Goal: Task Accomplishment & Management: Manage account settings

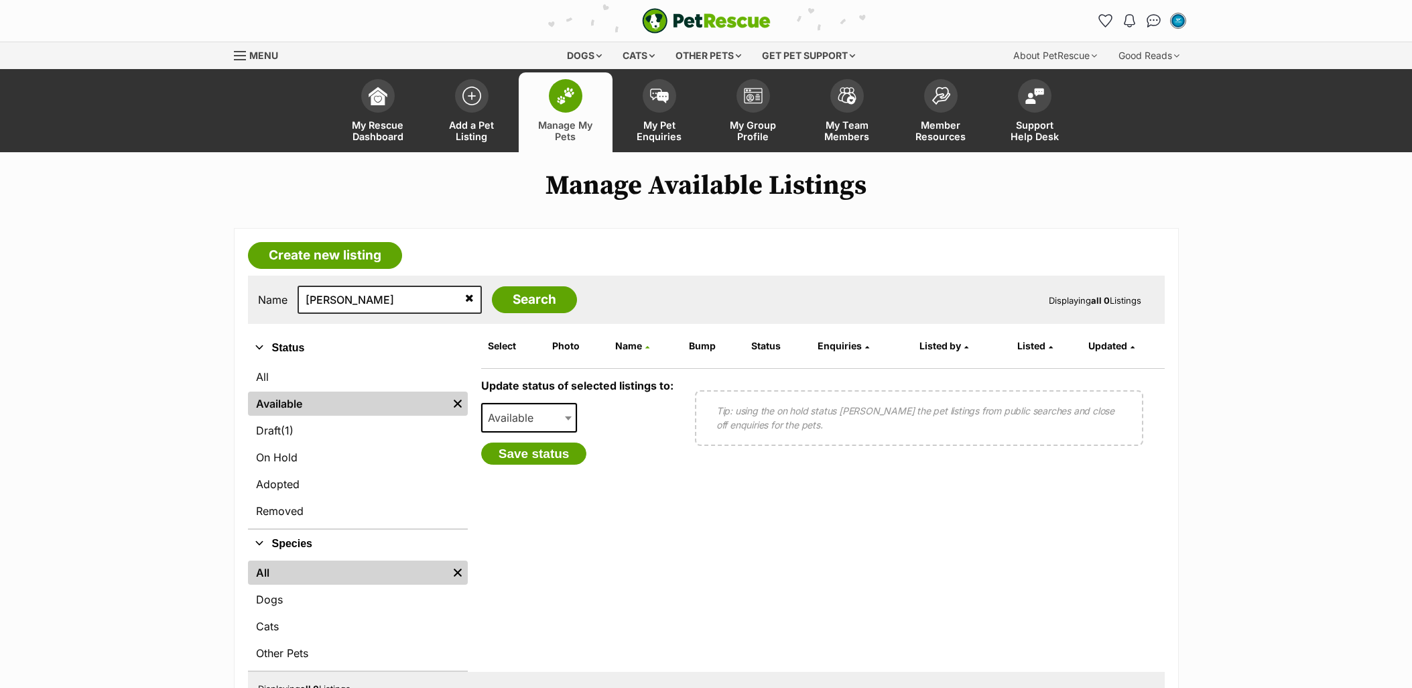
click at [351, 303] on input "marley" at bounding box center [390, 300] width 184 height 28
type input "[PERSON_NAME]"
click at [492, 286] on input "Search" at bounding box center [534, 299] width 85 height 27
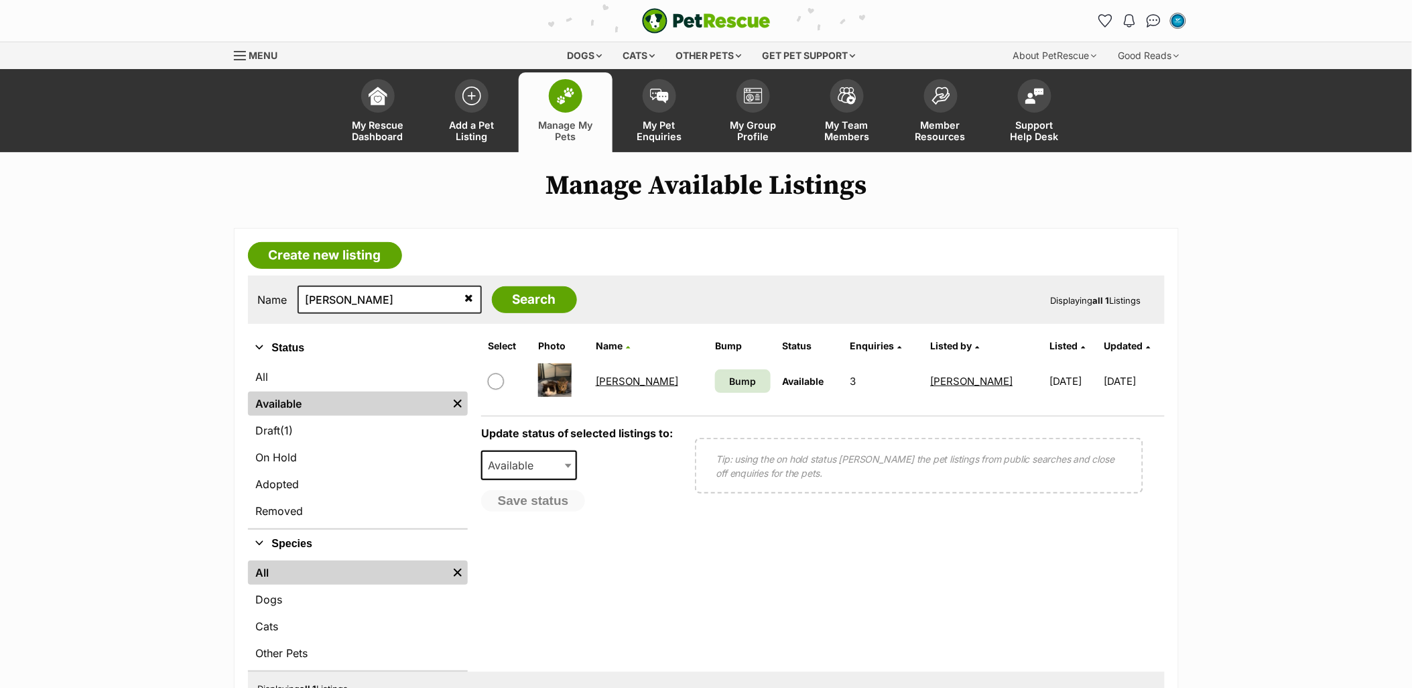
click at [498, 381] on input "checkbox" at bounding box center [496, 381] width 16 height 16
checkbox input "true"
click at [527, 471] on span "Available" at bounding box center [515, 465] width 64 height 19
select select "rehomed"
click at [547, 507] on button "Save status" at bounding box center [534, 501] width 106 height 23
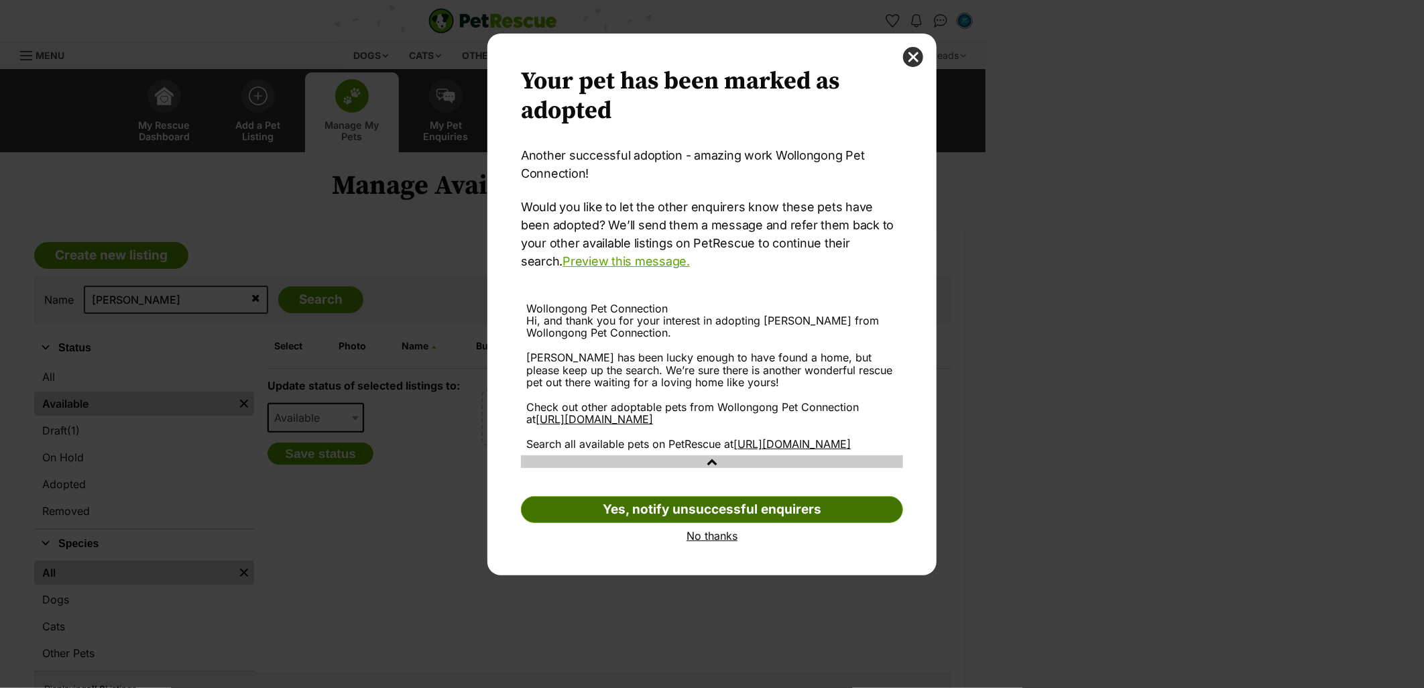
click at [727, 523] on link "Yes, notify unsuccessful enquirers" at bounding box center [712, 509] width 382 height 27
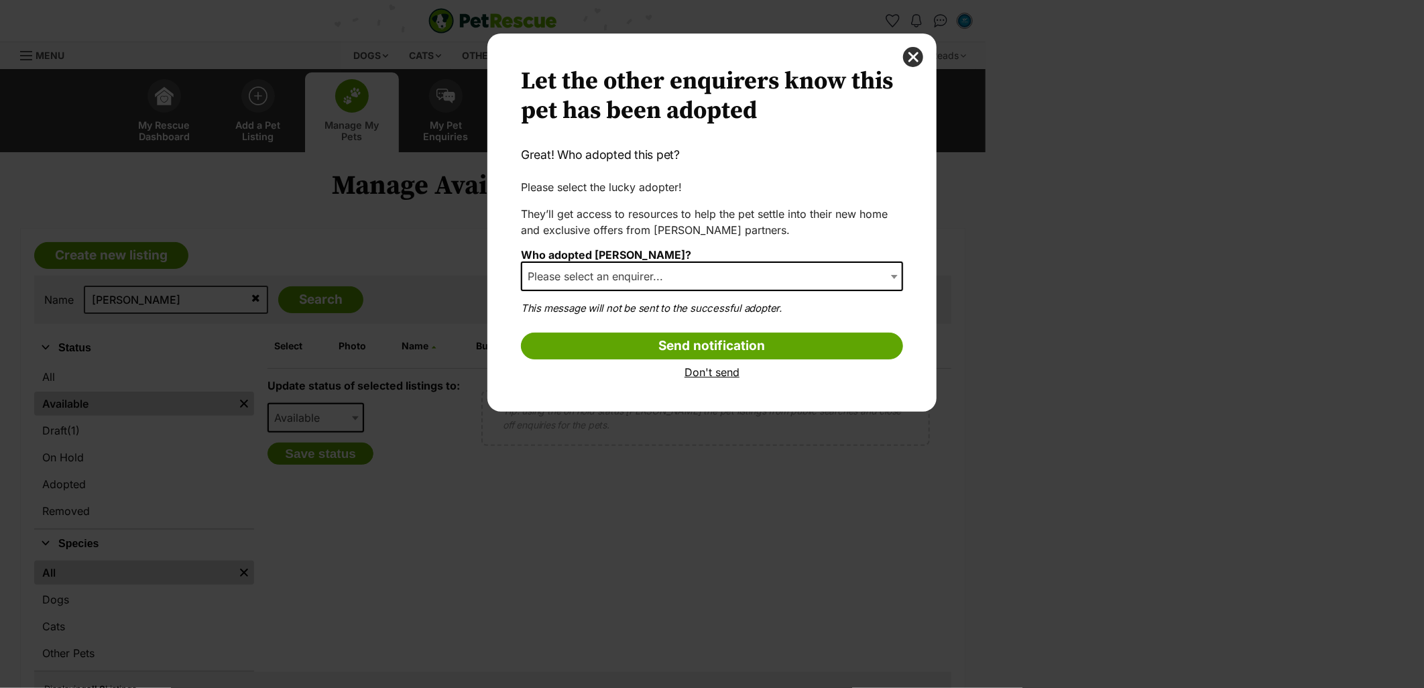
click at [590, 279] on span "Please select an enquirer..." at bounding box center [599, 276] width 154 height 19
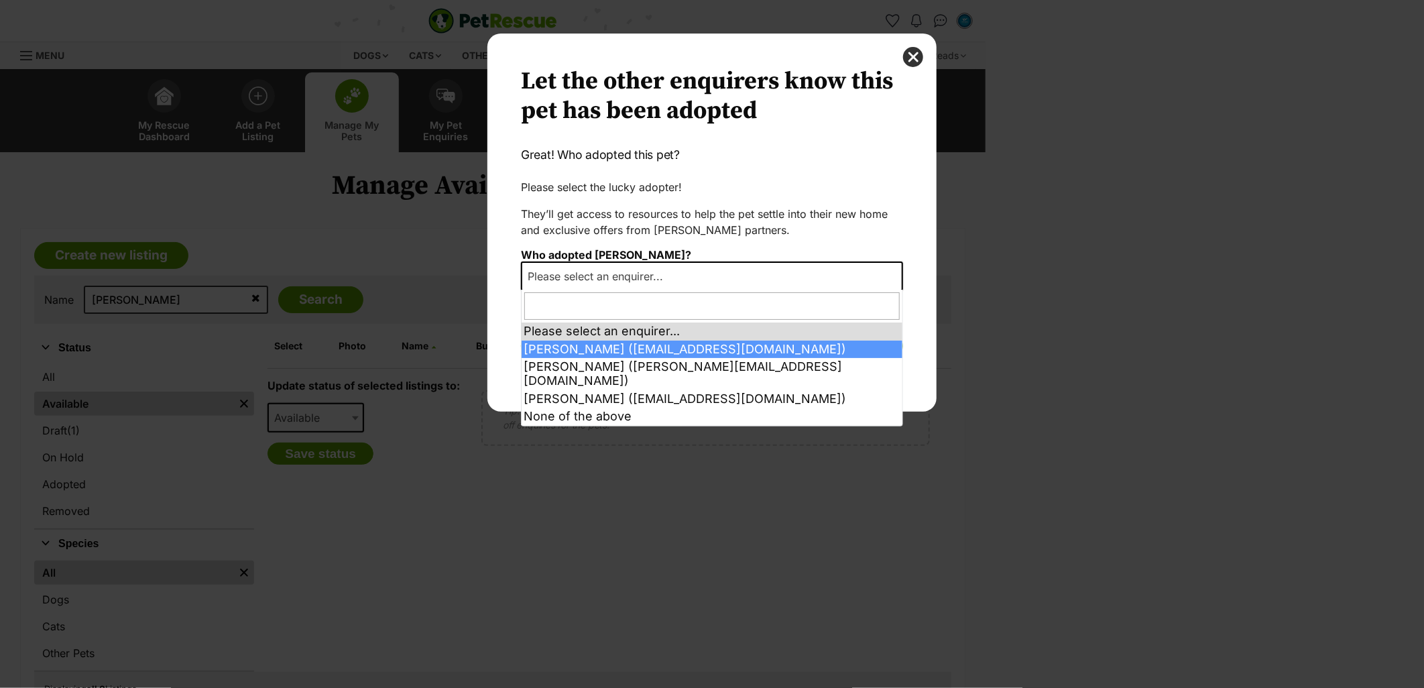
select select "2015308"
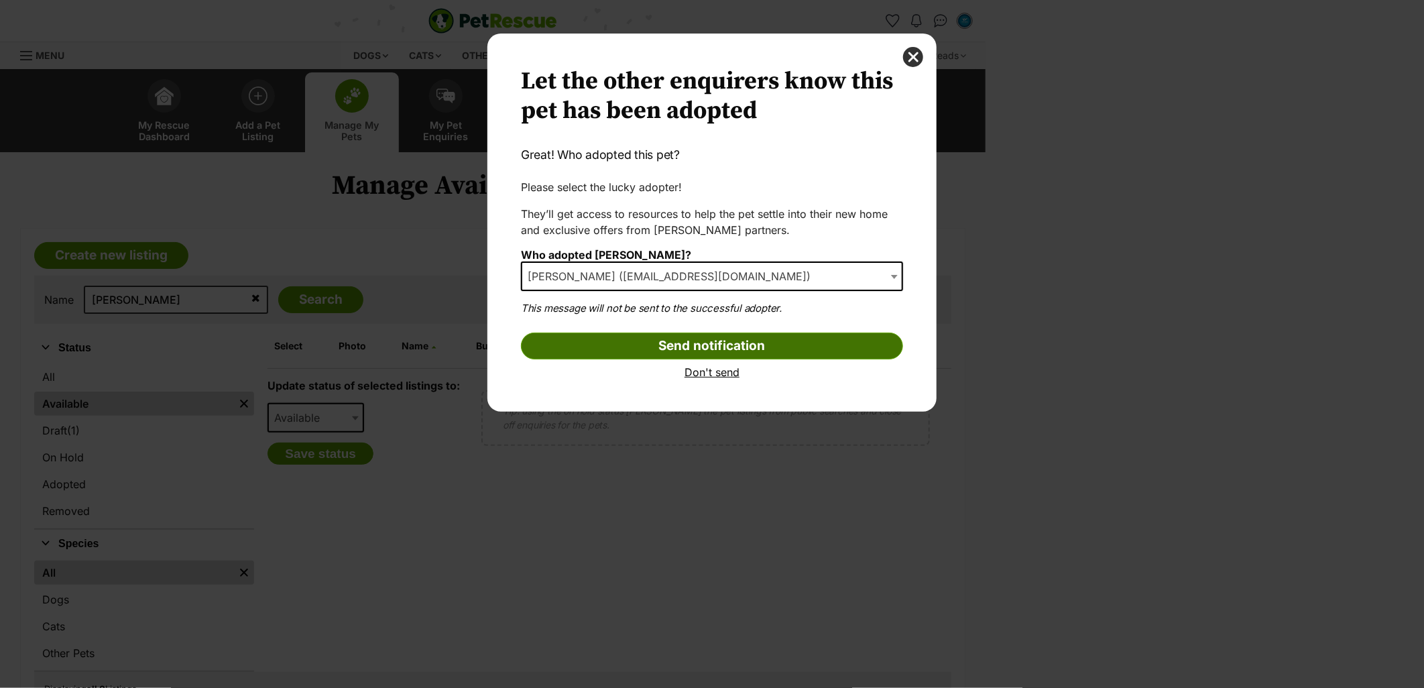
click at [658, 338] on input "Send notification" at bounding box center [712, 345] width 382 height 27
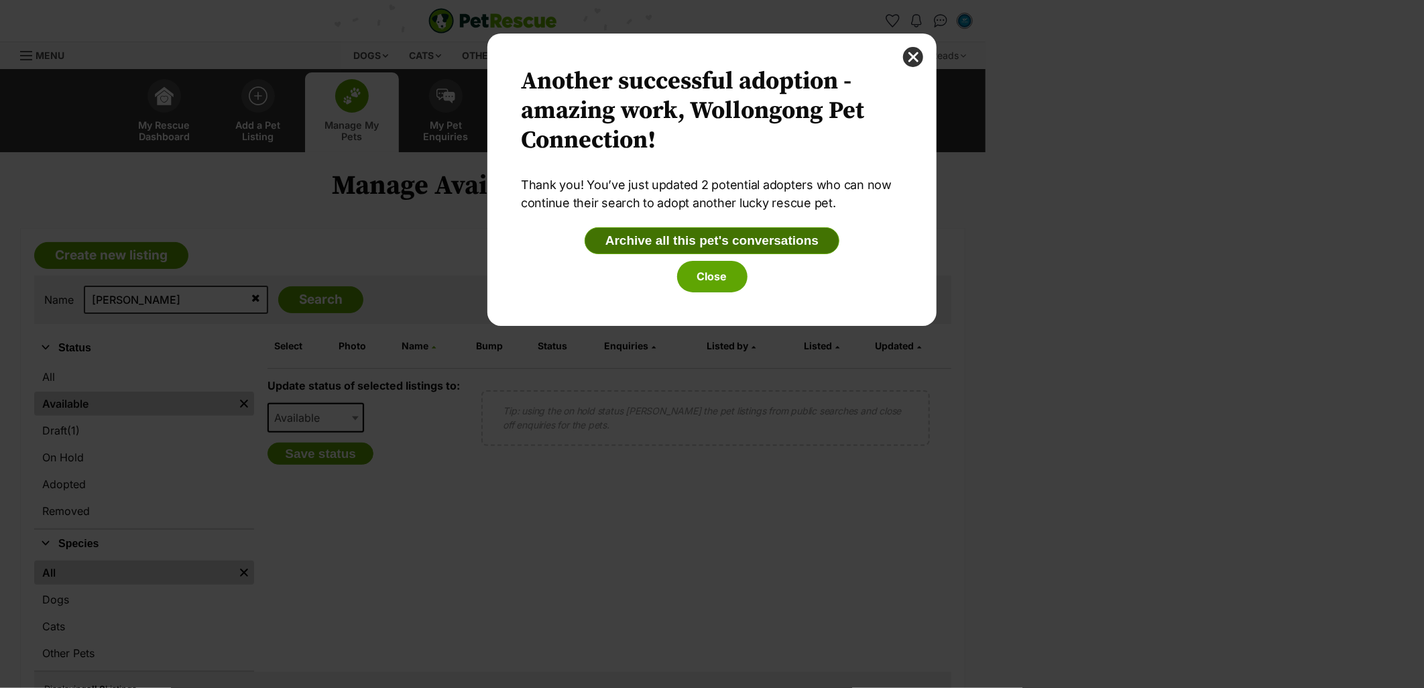
click at [739, 249] on button "Archive all this pet's conversations" at bounding box center [711, 240] width 255 height 27
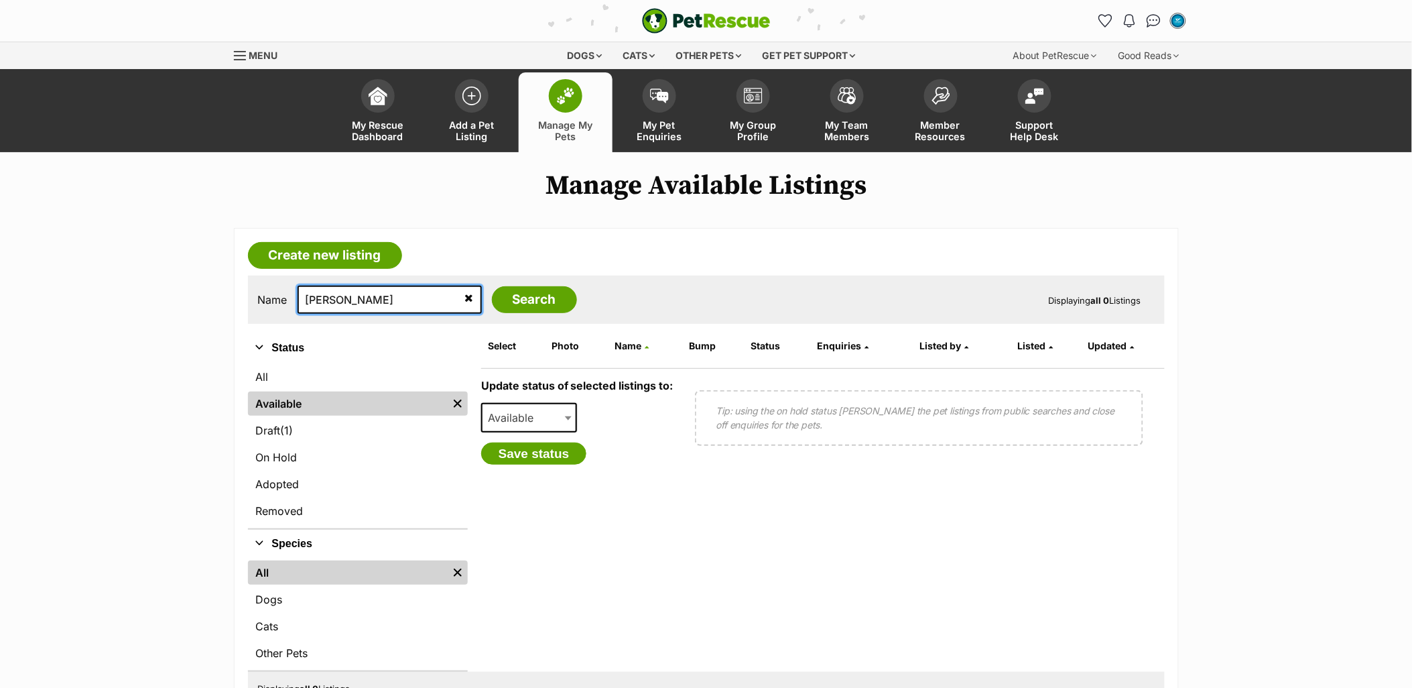
type input "rachel"
click at [492, 286] on input "Search" at bounding box center [534, 299] width 85 height 27
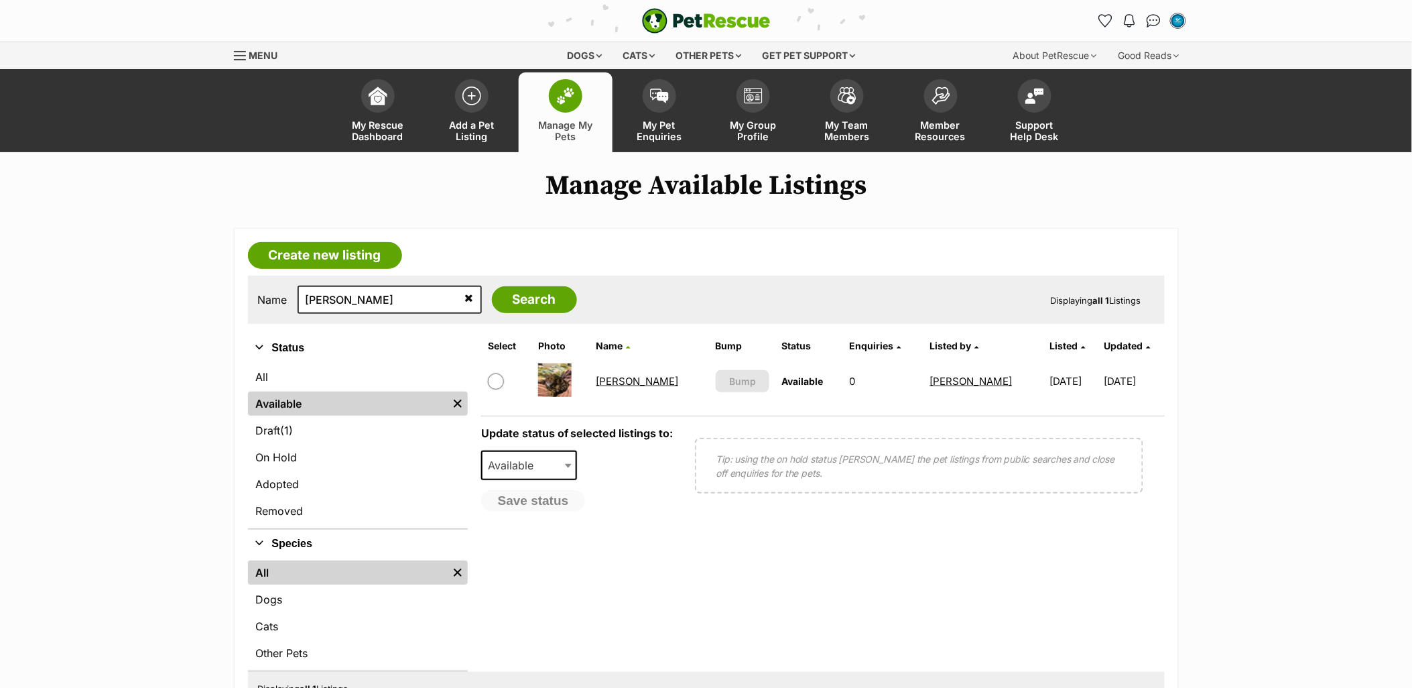
click at [615, 383] on link "Rachel" at bounding box center [637, 381] width 82 height 13
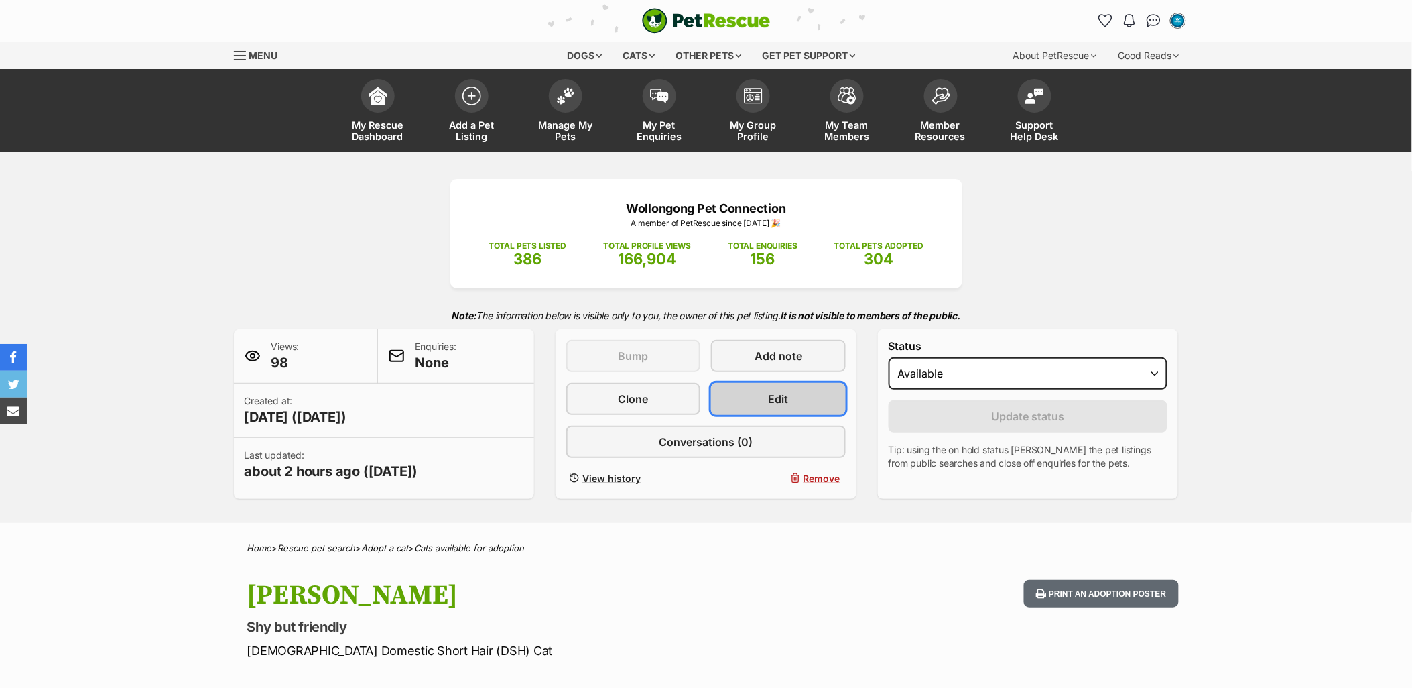
click at [791, 387] on link "Edit" at bounding box center [778, 399] width 134 height 32
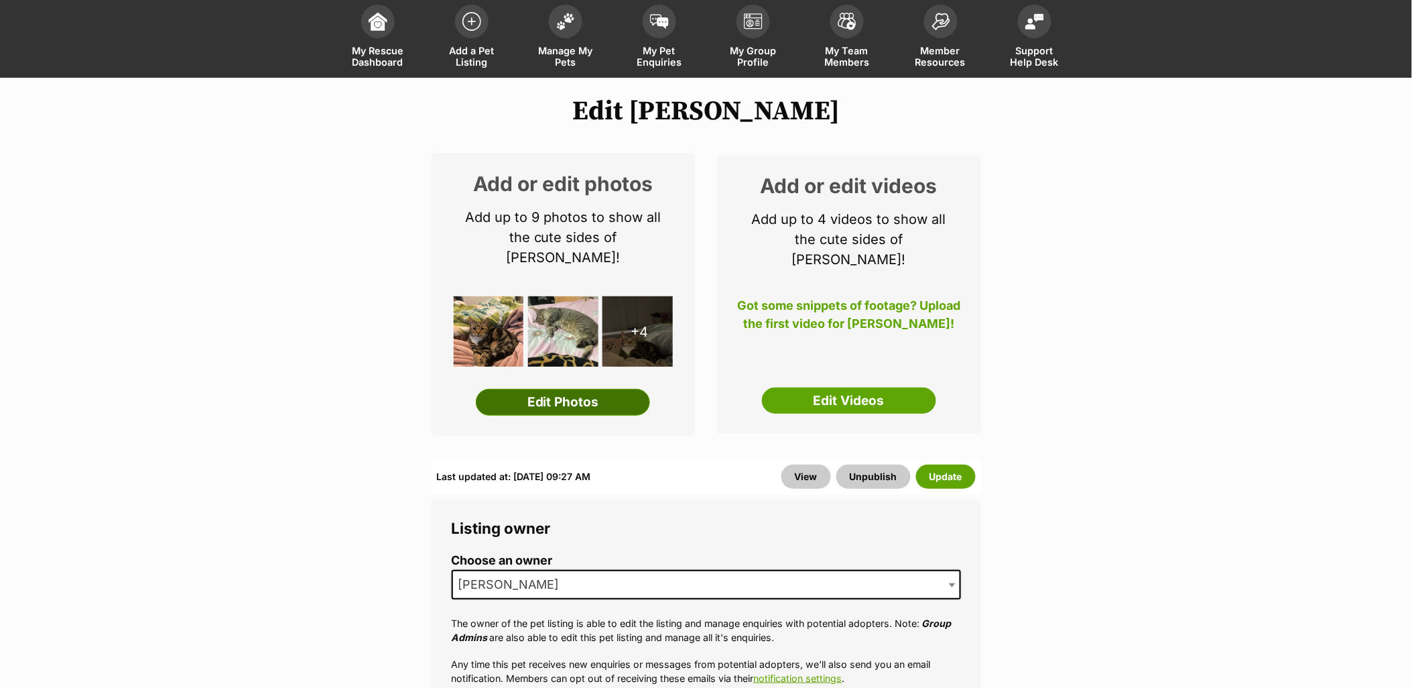
click at [575, 389] on link "Edit Photos" at bounding box center [563, 402] width 174 height 27
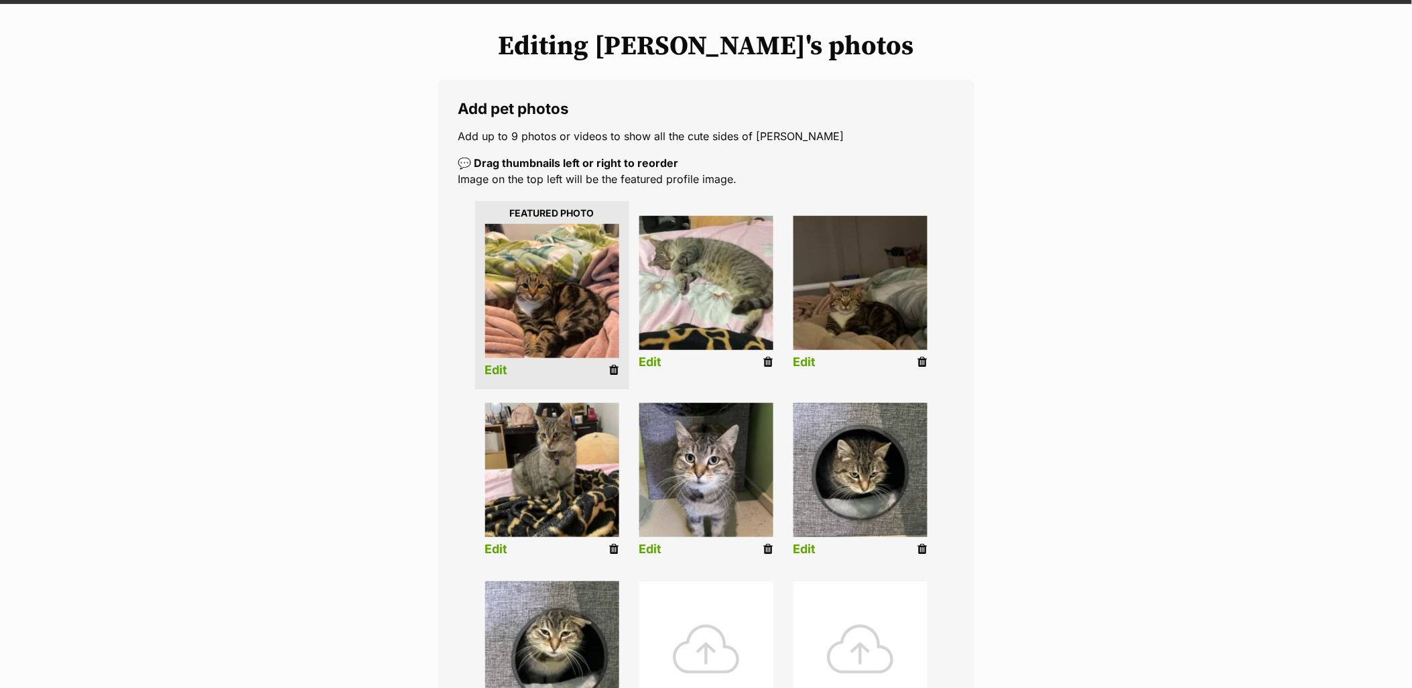
scroll to position [149, 0]
click at [611, 371] on icon at bounding box center [614, 369] width 9 height 12
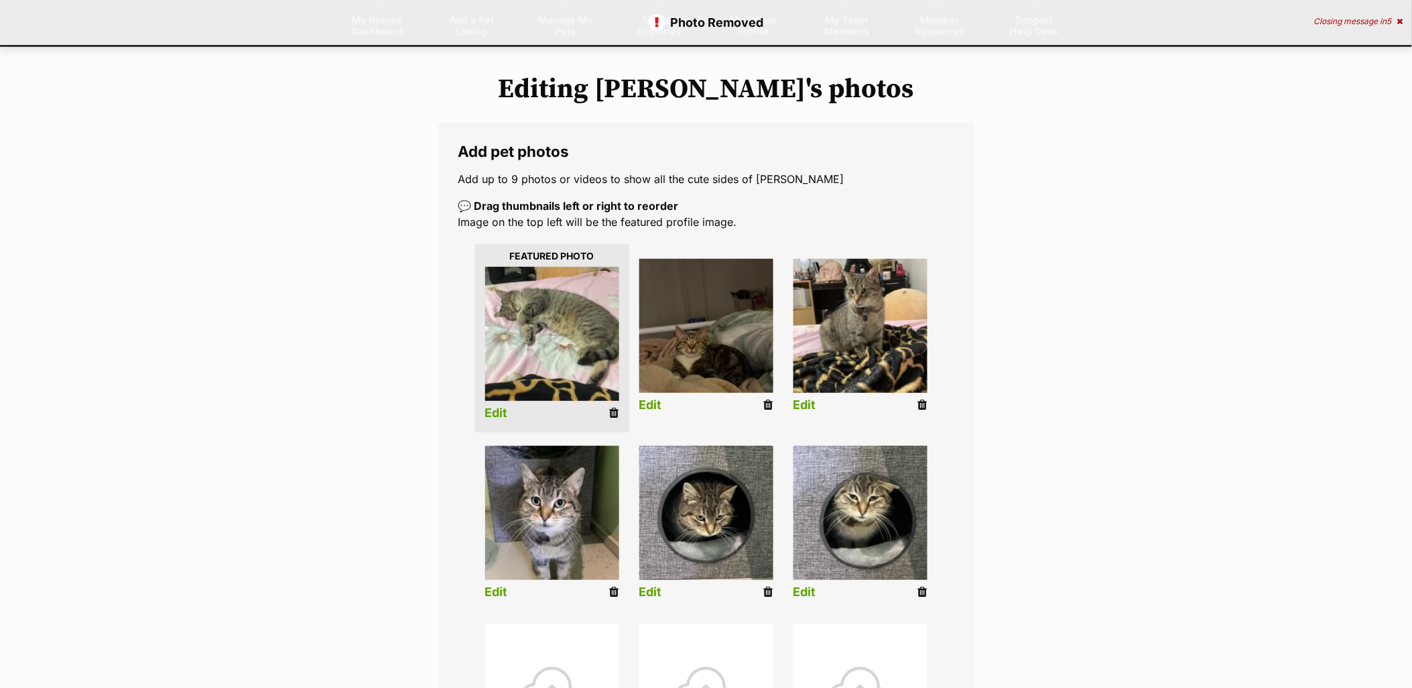
scroll to position [149, 0]
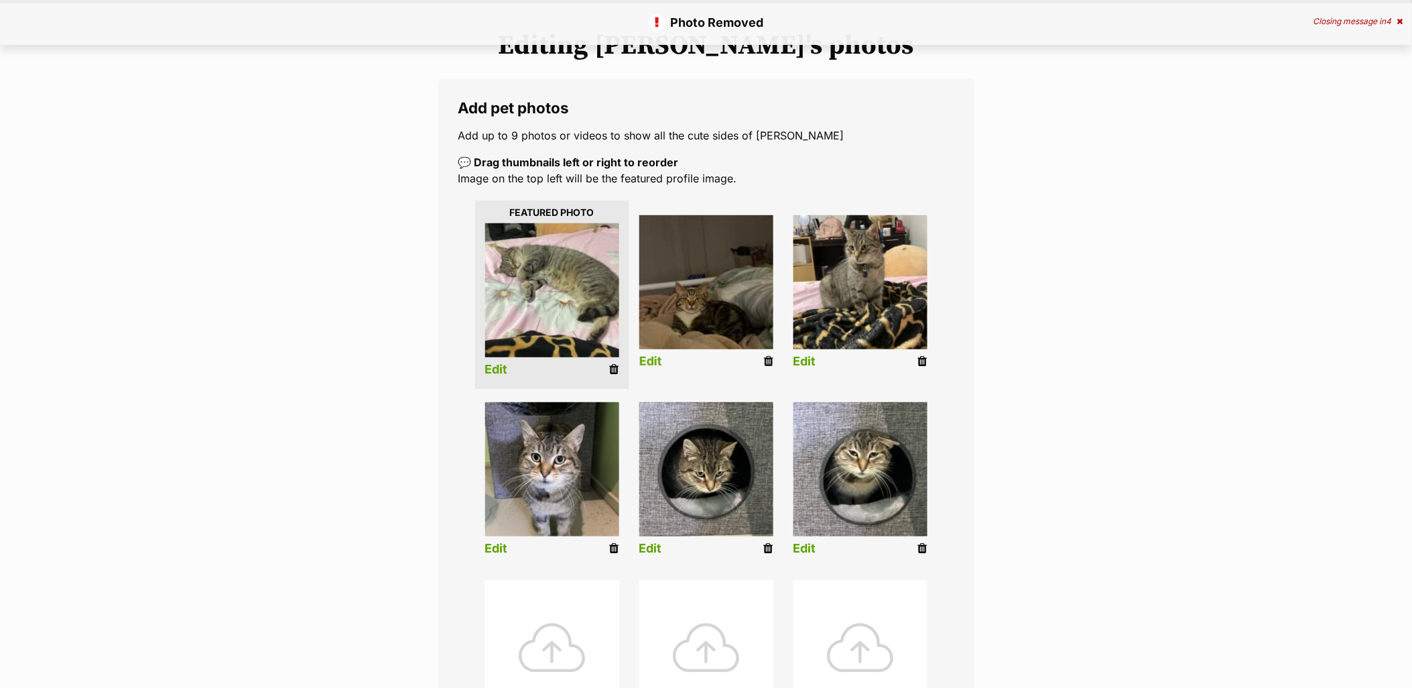
click at [774, 359] on li "Edit" at bounding box center [706, 294] width 154 height 172
click at [772, 360] on icon at bounding box center [768, 361] width 9 height 12
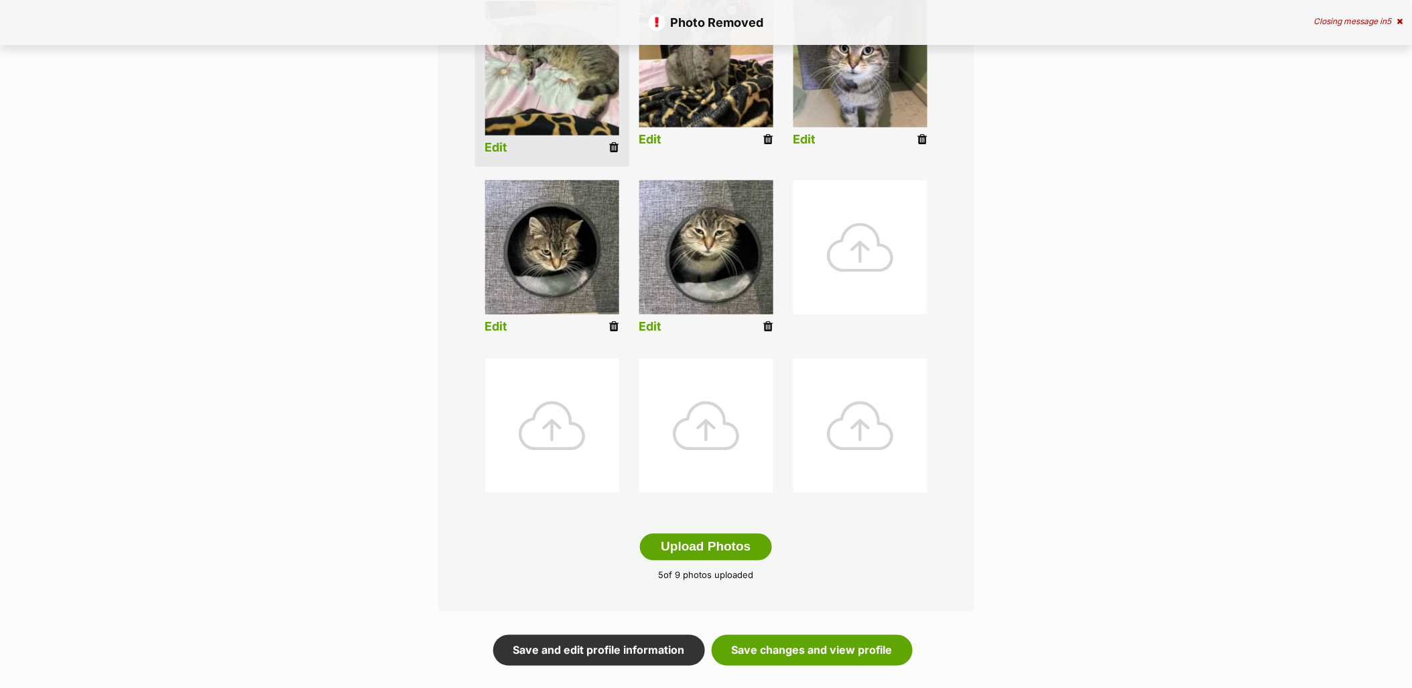
scroll to position [372, 0]
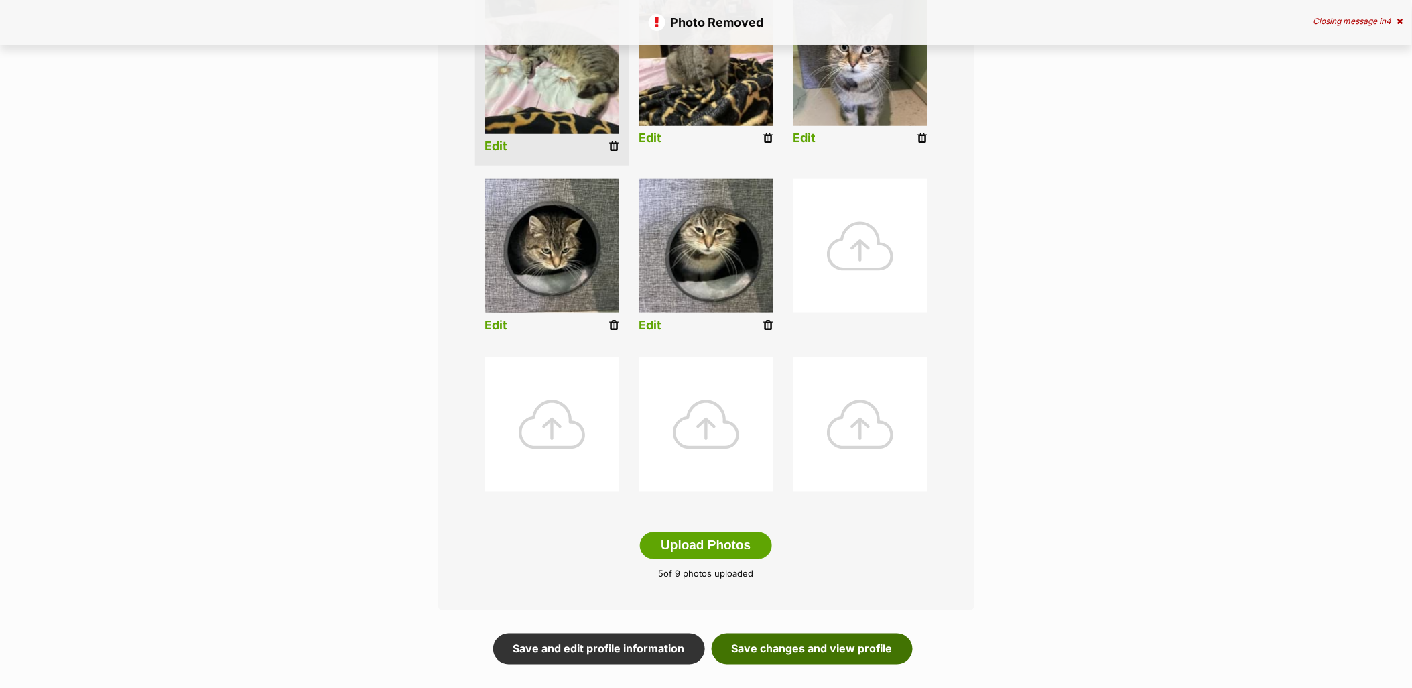
click at [775, 648] on link "Save changes and view profile" at bounding box center [812, 648] width 201 height 31
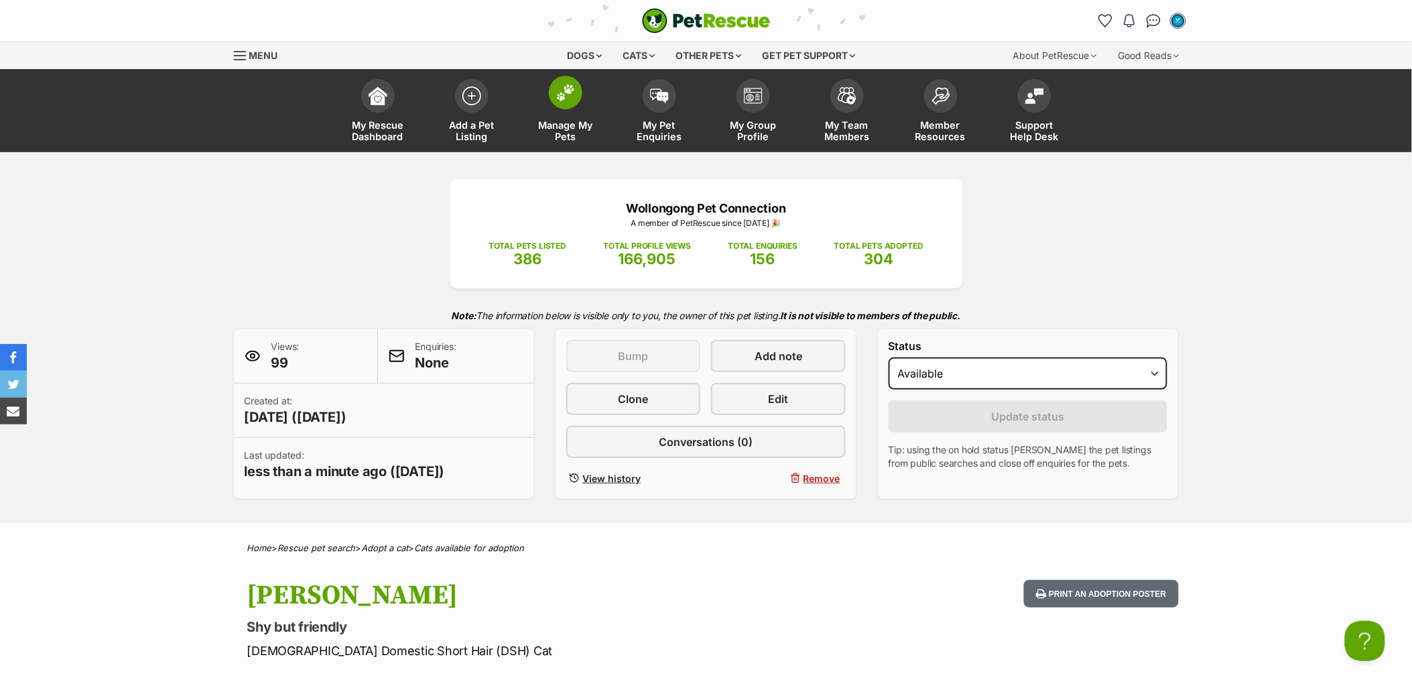
click at [554, 122] on span "Manage My Pets" at bounding box center [566, 130] width 60 height 23
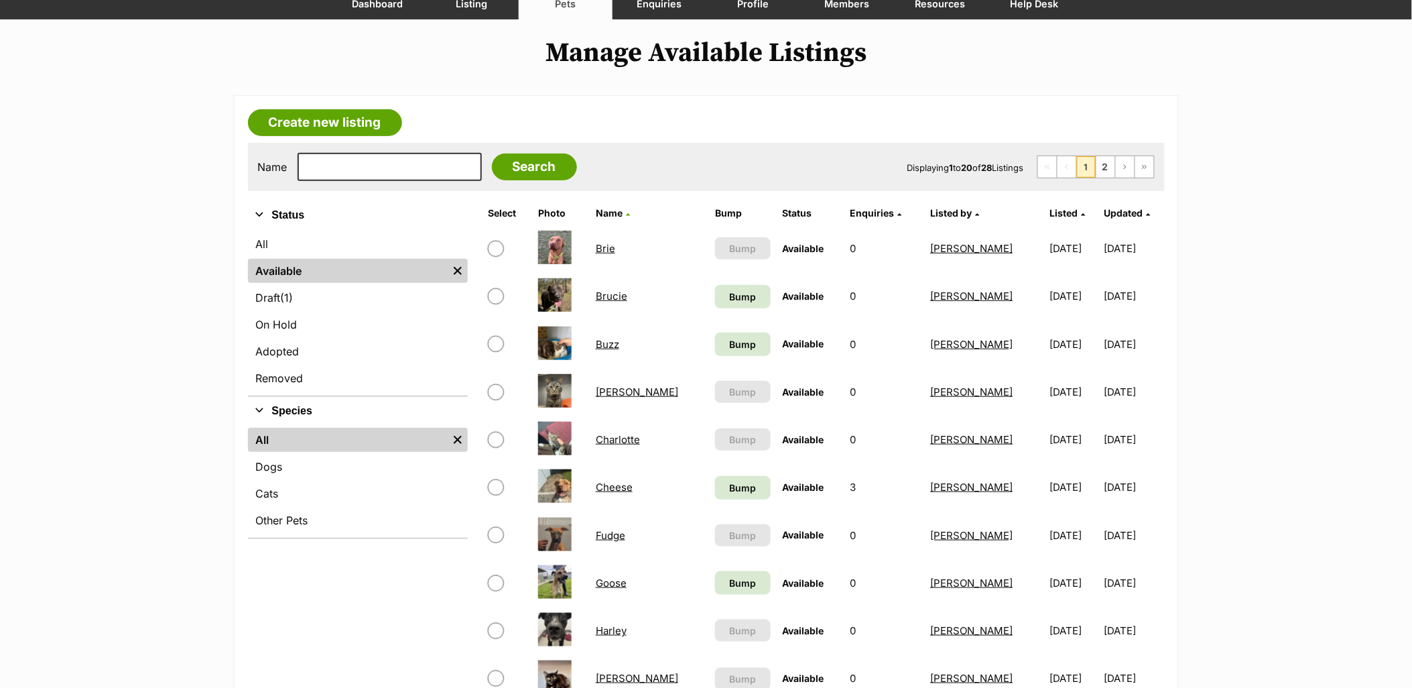
scroll to position [149, 0]
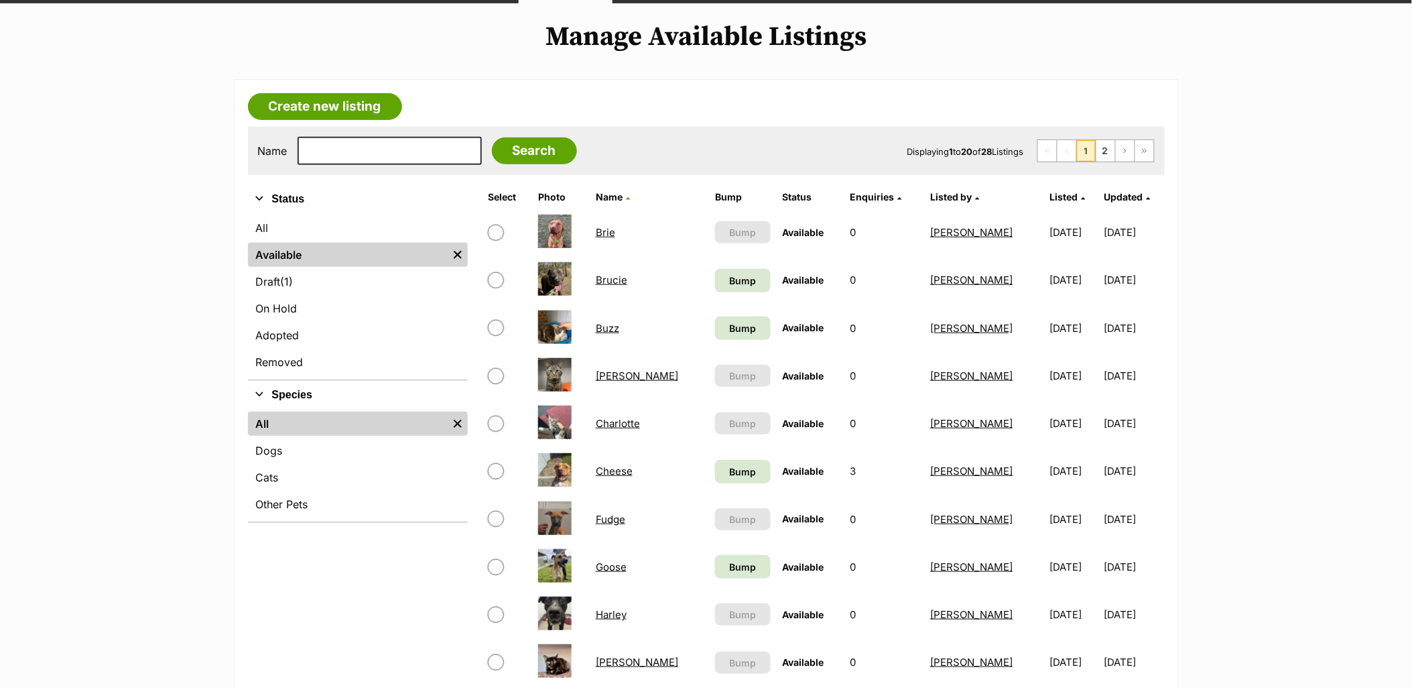
click at [614, 421] on link "Charlotte" at bounding box center [618, 423] width 44 height 13
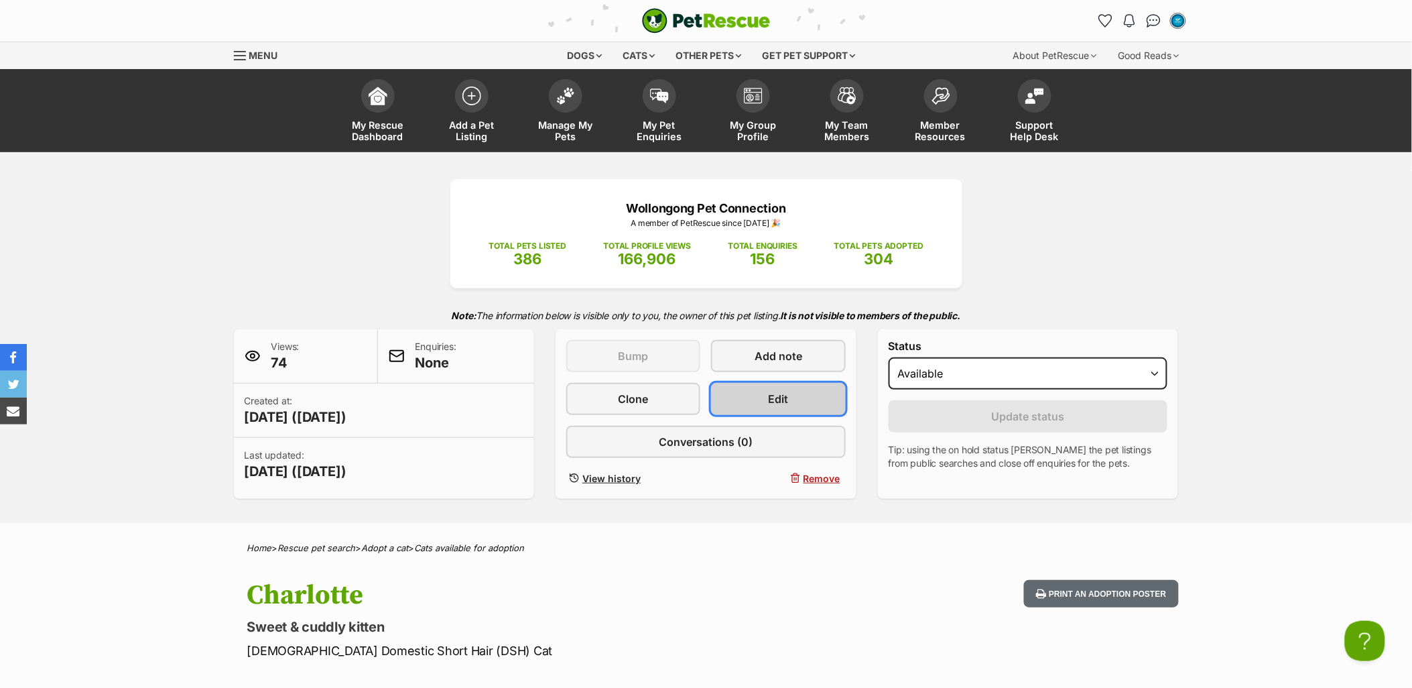
click at [772, 406] on link "Edit" at bounding box center [778, 399] width 134 height 32
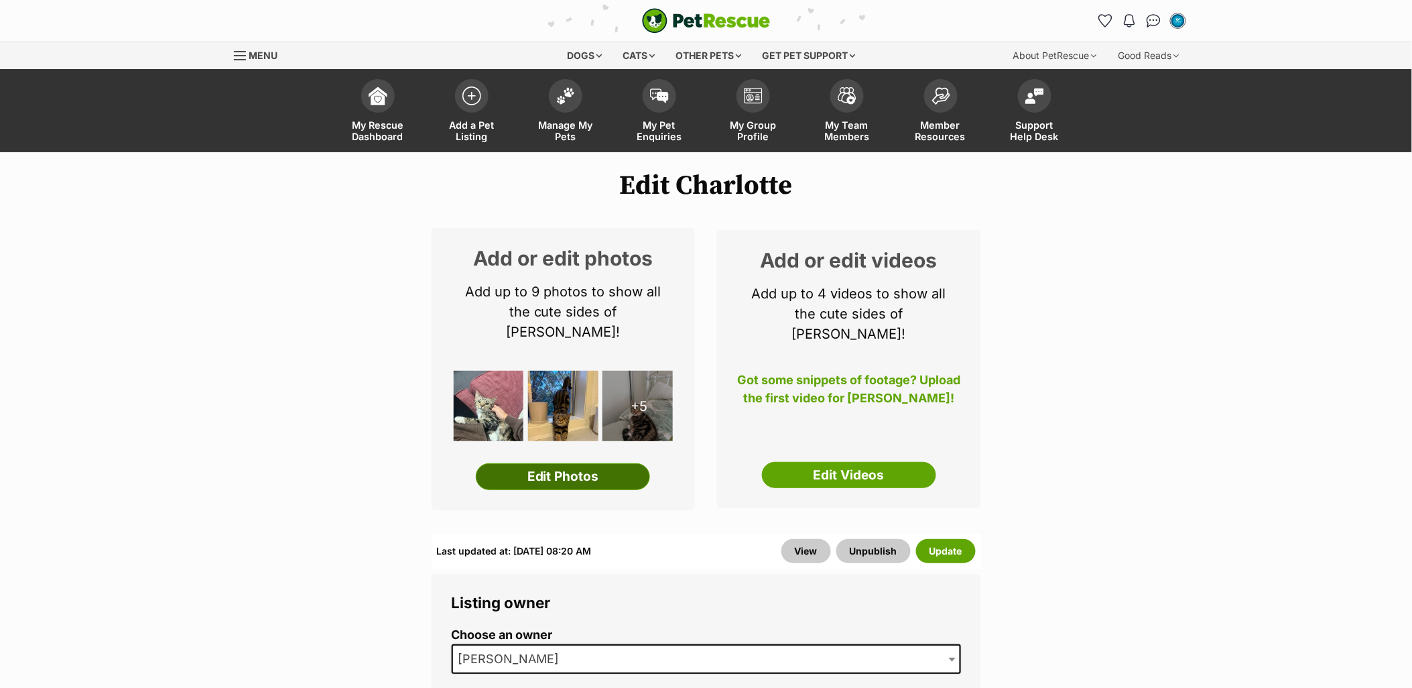
click at [588, 463] on link "Edit Photos" at bounding box center [563, 476] width 174 height 27
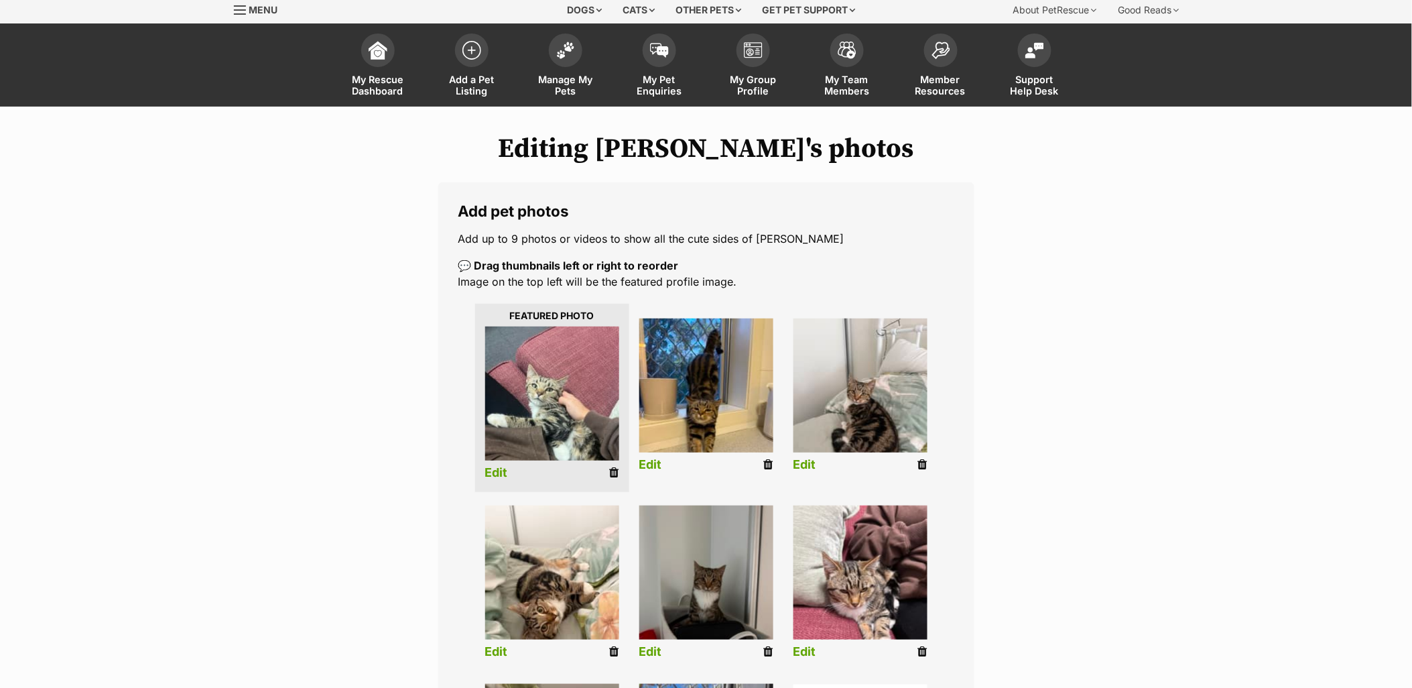
scroll to position [298, 0]
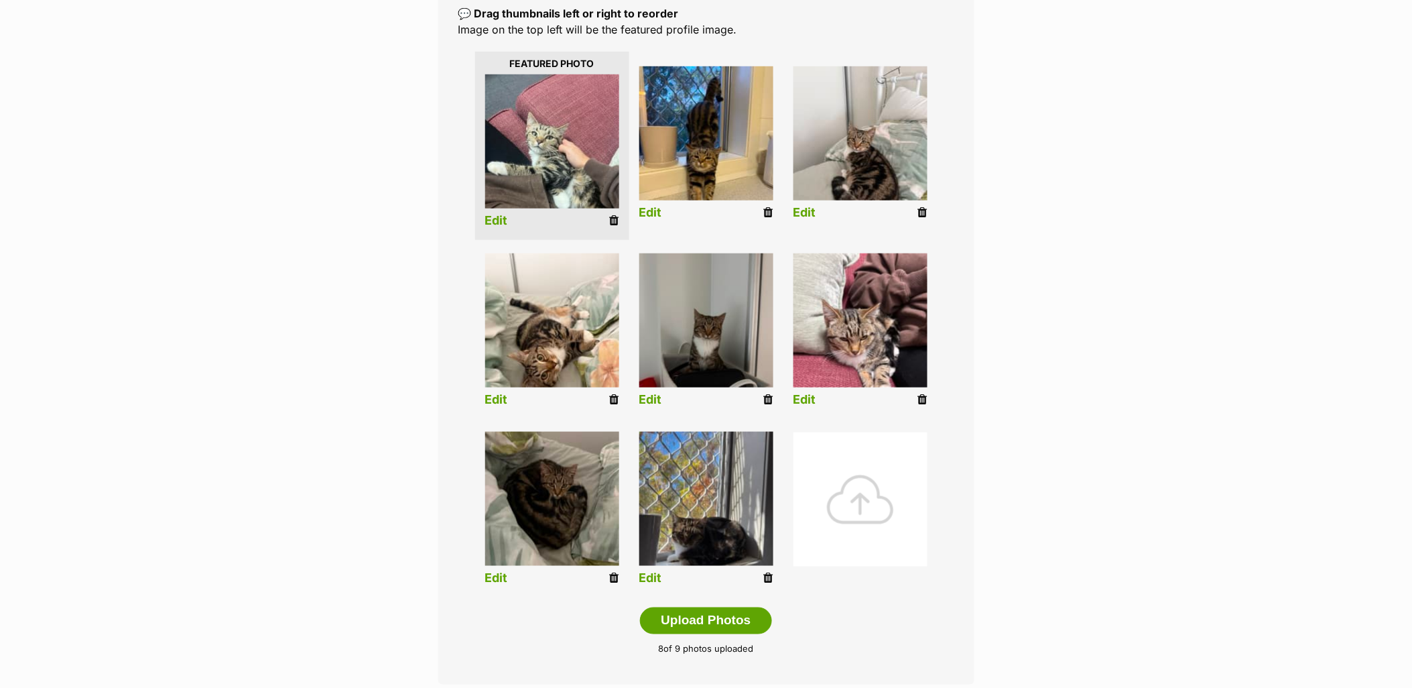
click at [860, 484] on div at bounding box center [861, 499] width 134 height 134
click at [865, 505] on div at bounding box center [861, 499] width 134 height 134
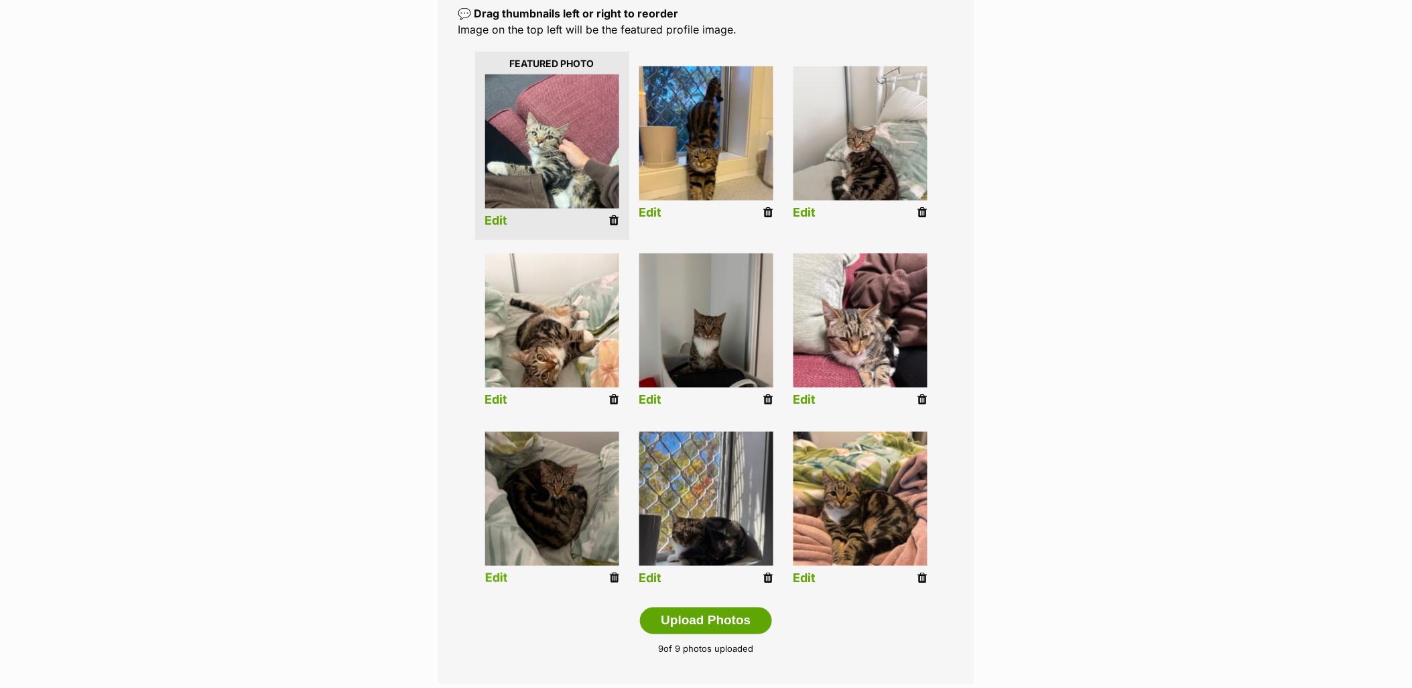
click at [614, 580] on icon at bounding box center [614, 578] width 9 height 12
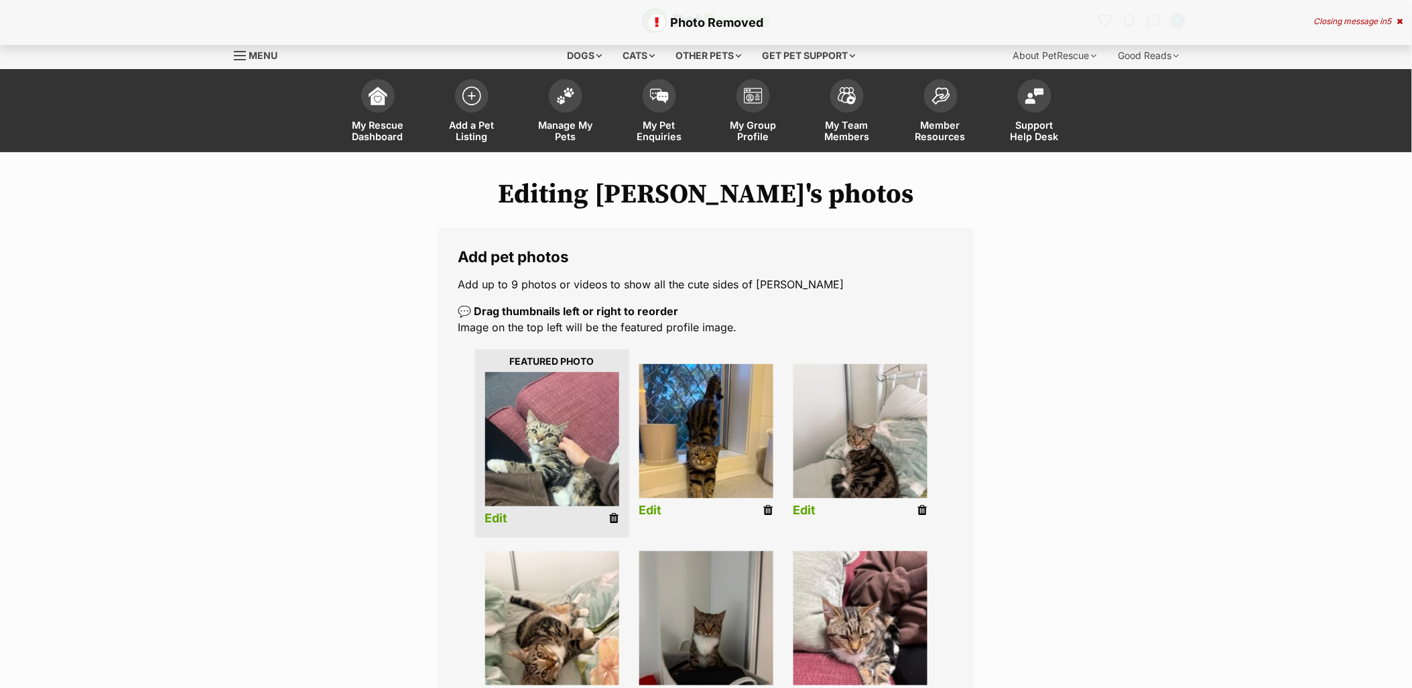
scroll to position [149, 0]
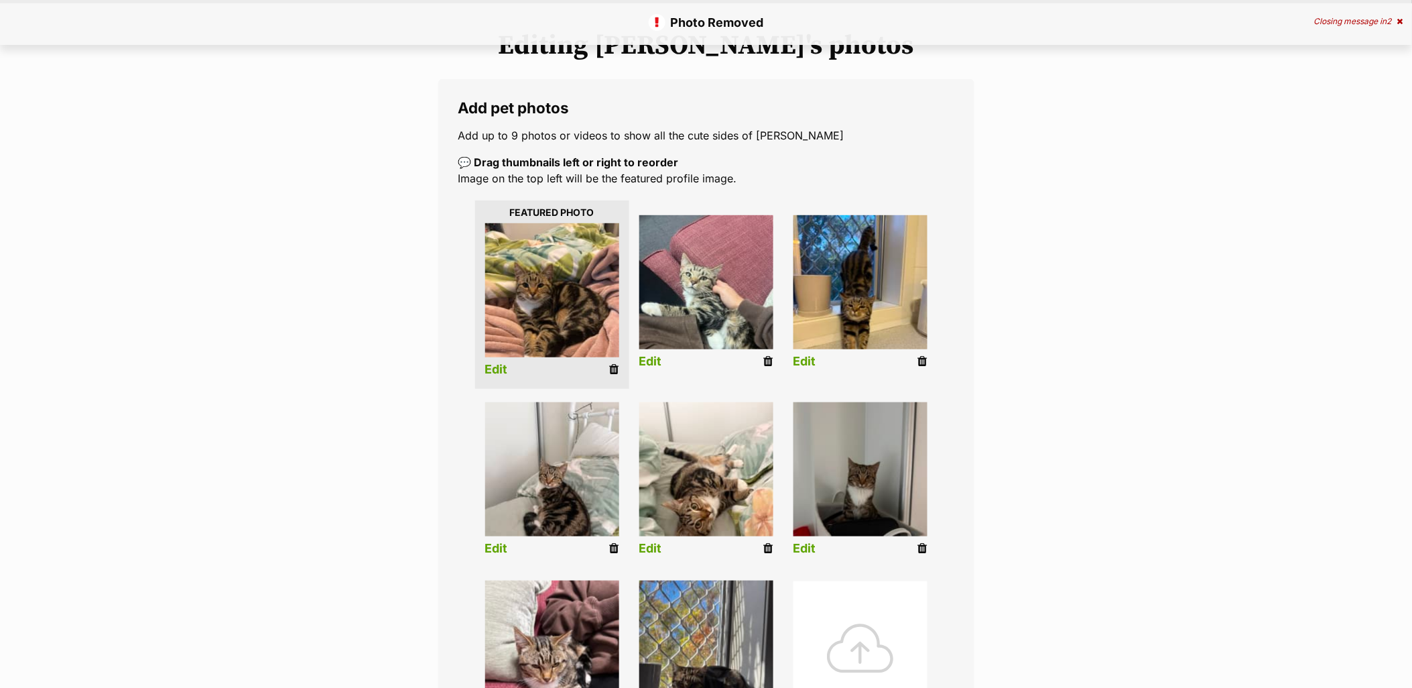
click at [811, 664] on div at bounding box center [861, 648] width 134 height 134
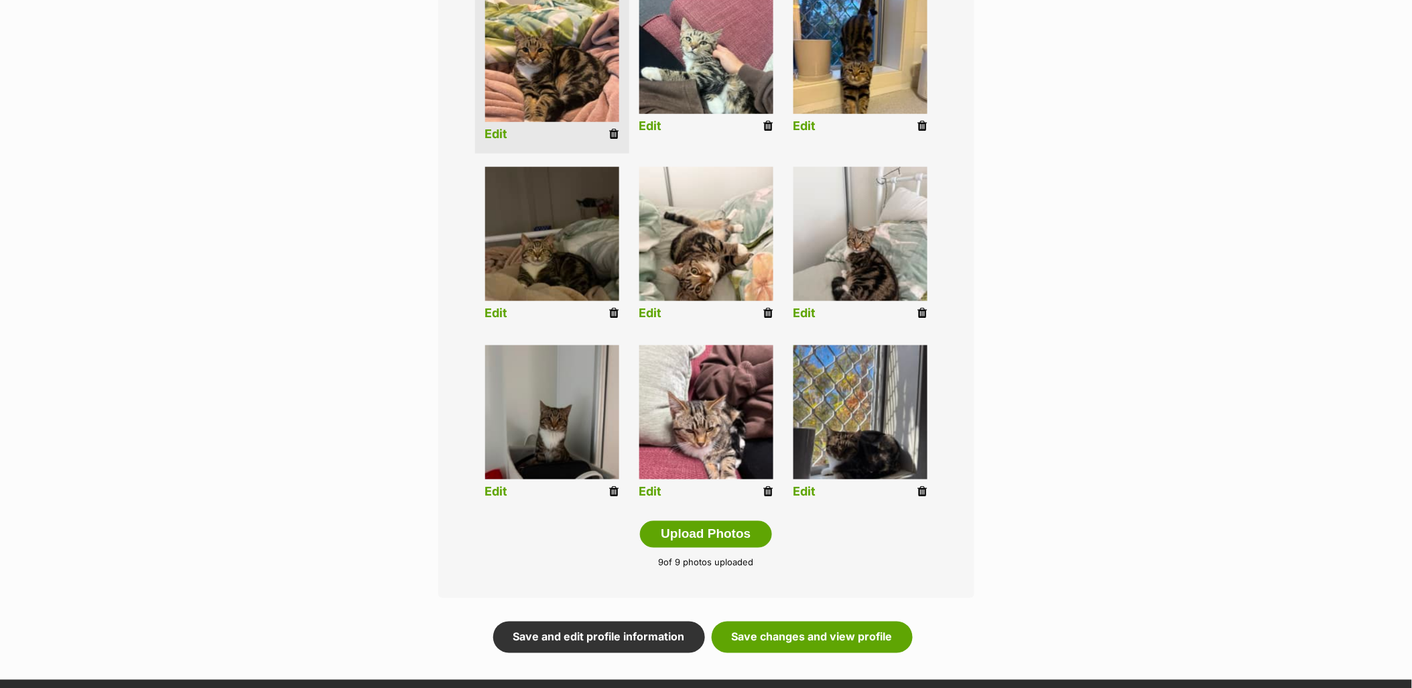
scroll to position [521, 0]
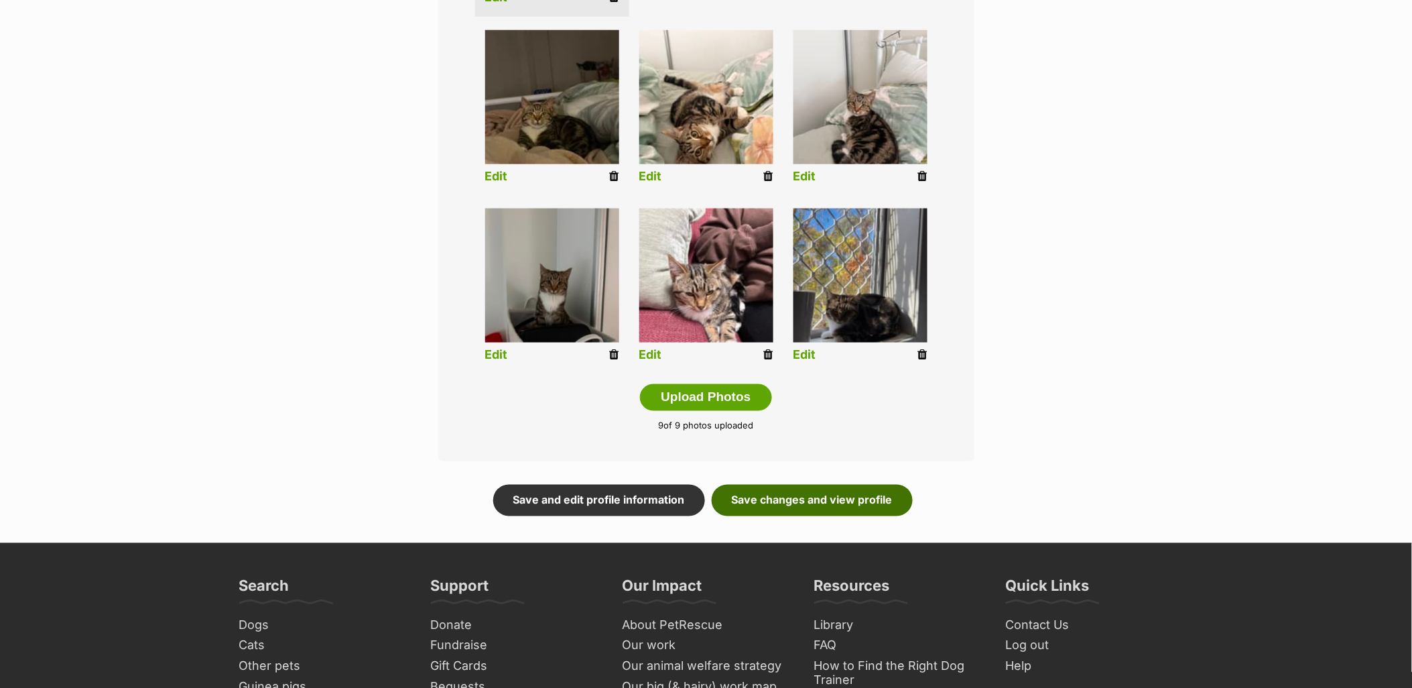
click at [793, 485] on link "Save changes and view profile" at bounding box center [812, 500] width 201 height 31
click at [793, 493] on link "Save changes and view profile" at bounding box center [812, 500] width 201 height 31
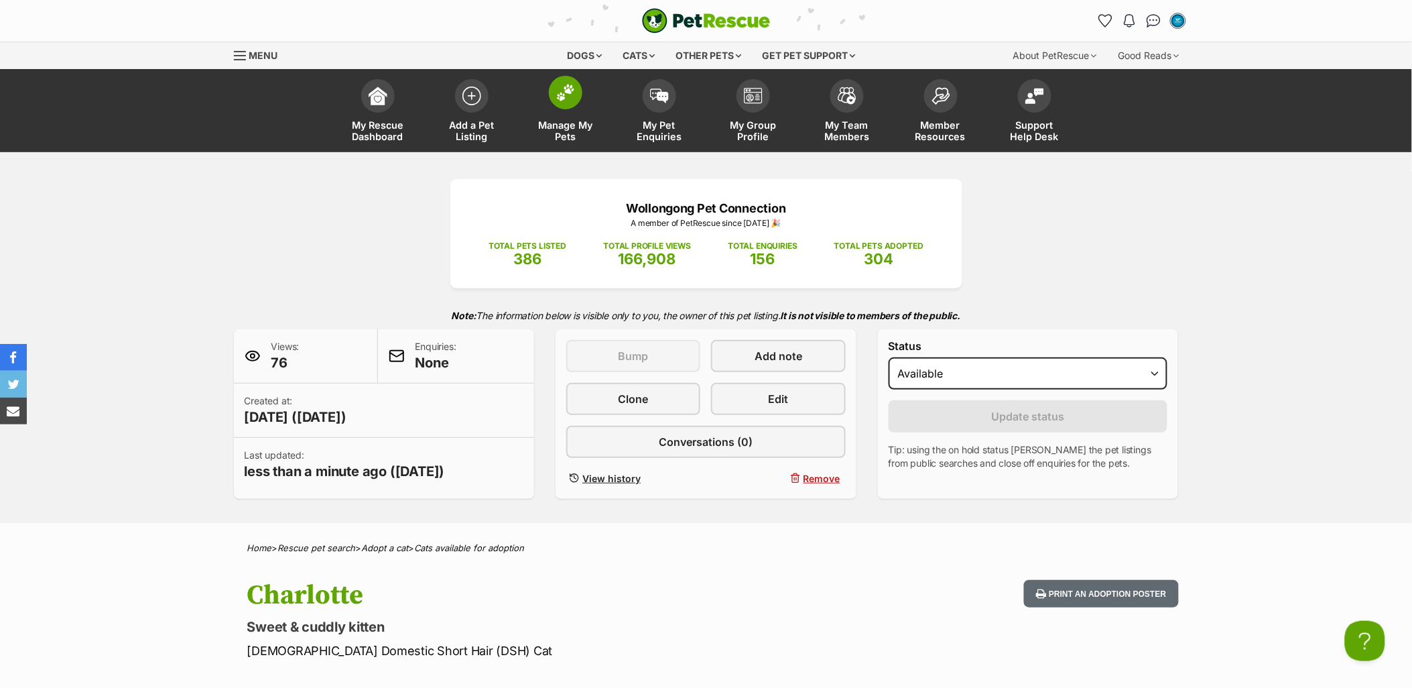
click at [570, 103] on span at bounding box center [566, 93] width 34 height 34
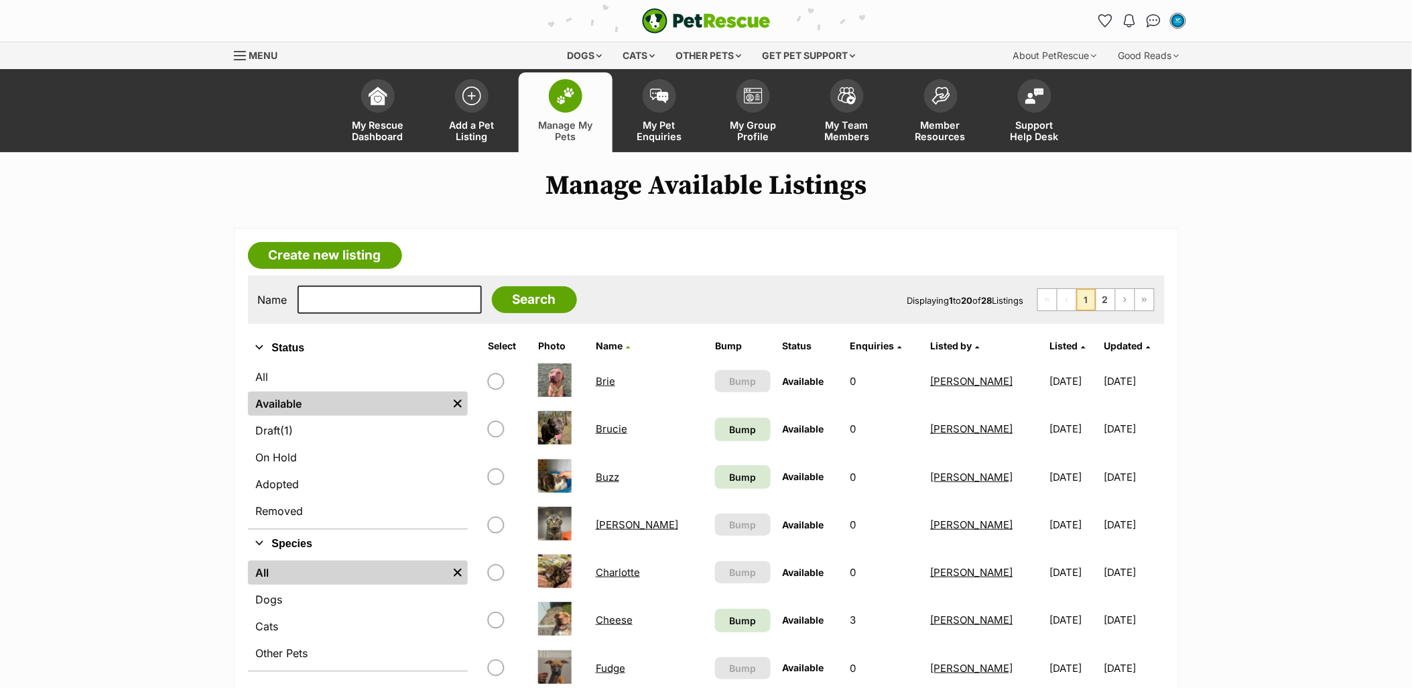
drag, startPoint x: 379, startPoint y: 275, endPoint x: 384, endPoint y: 296, distance: 21.3
drag, startPoint x: 384, startPoint y: 296, endPoint x: 391, endPoint y: 292, distance: 7.8
click at [384, 296] on input "text" at bounding box center [390, 300] width 184 height 28
type input "sterling"
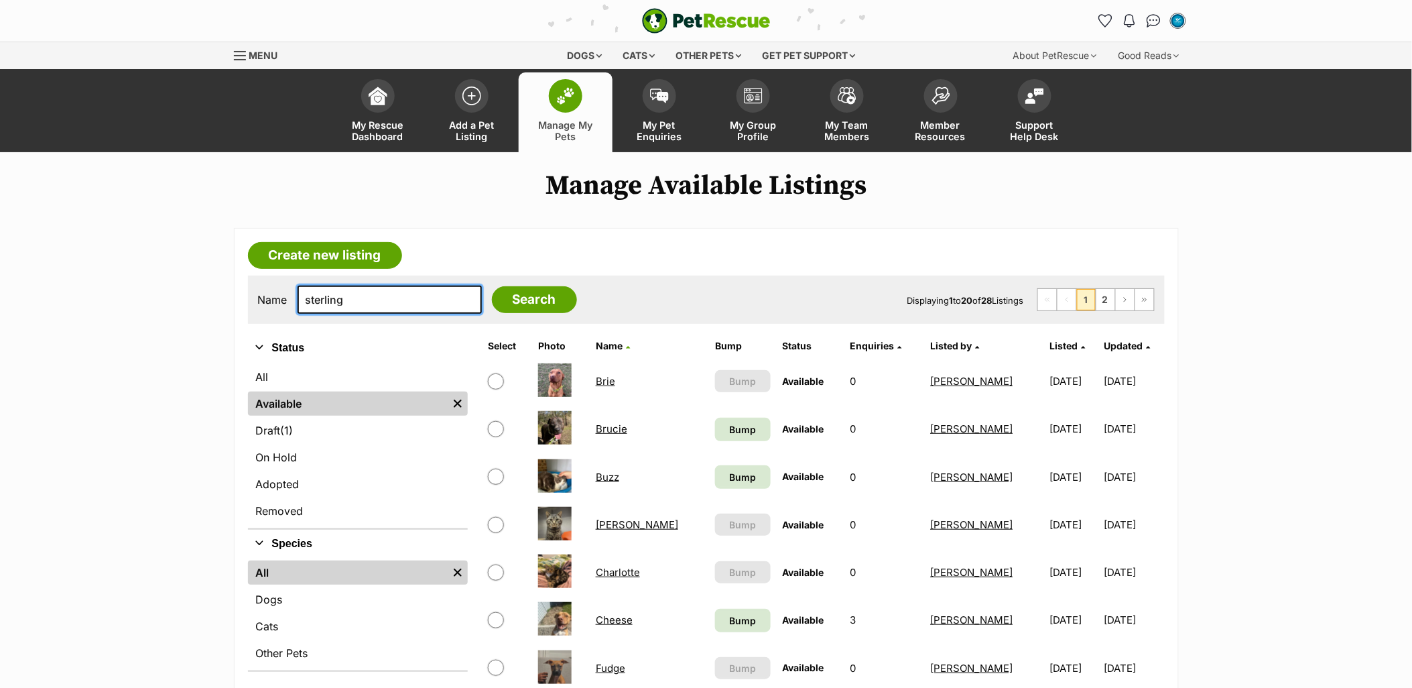
click at [492, 286] on input "Search" at bounding box center [534, 299] width 85 height 27
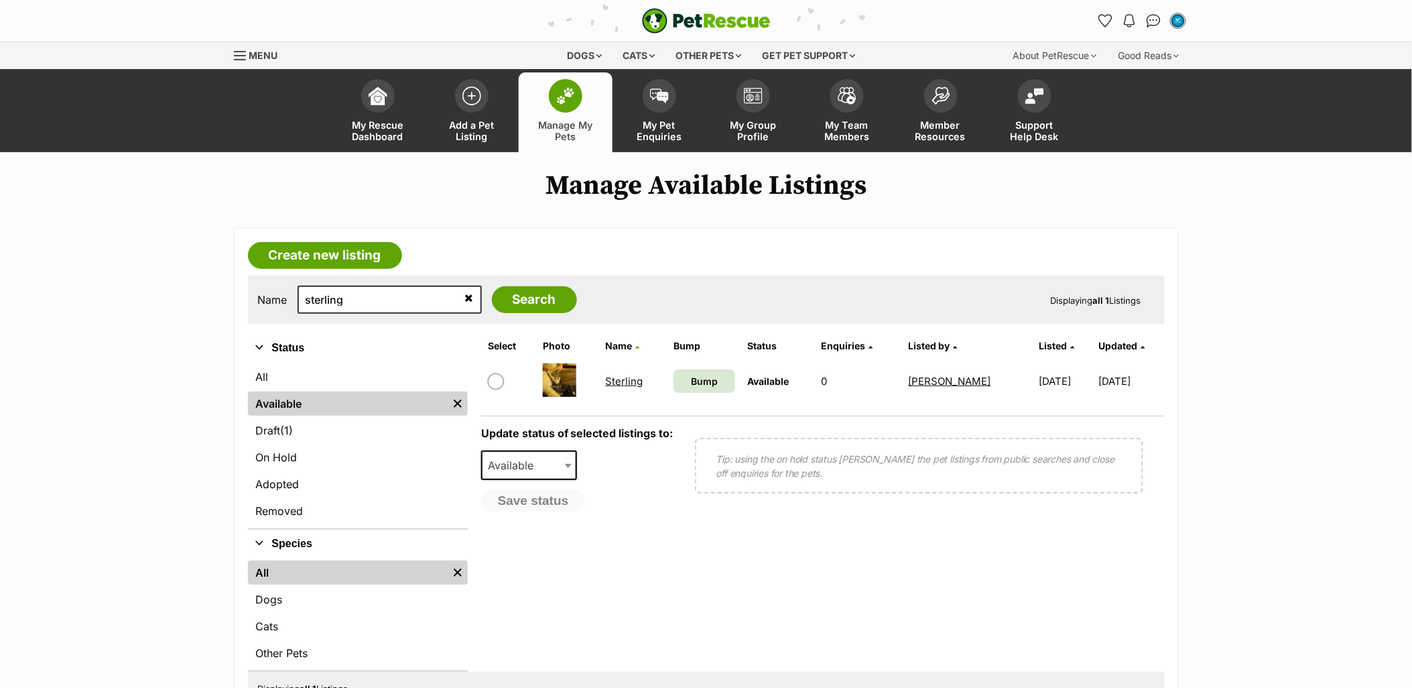
click at [619, 384] on link "Sterling" at bounding box center [624, 381] width 38 height 13
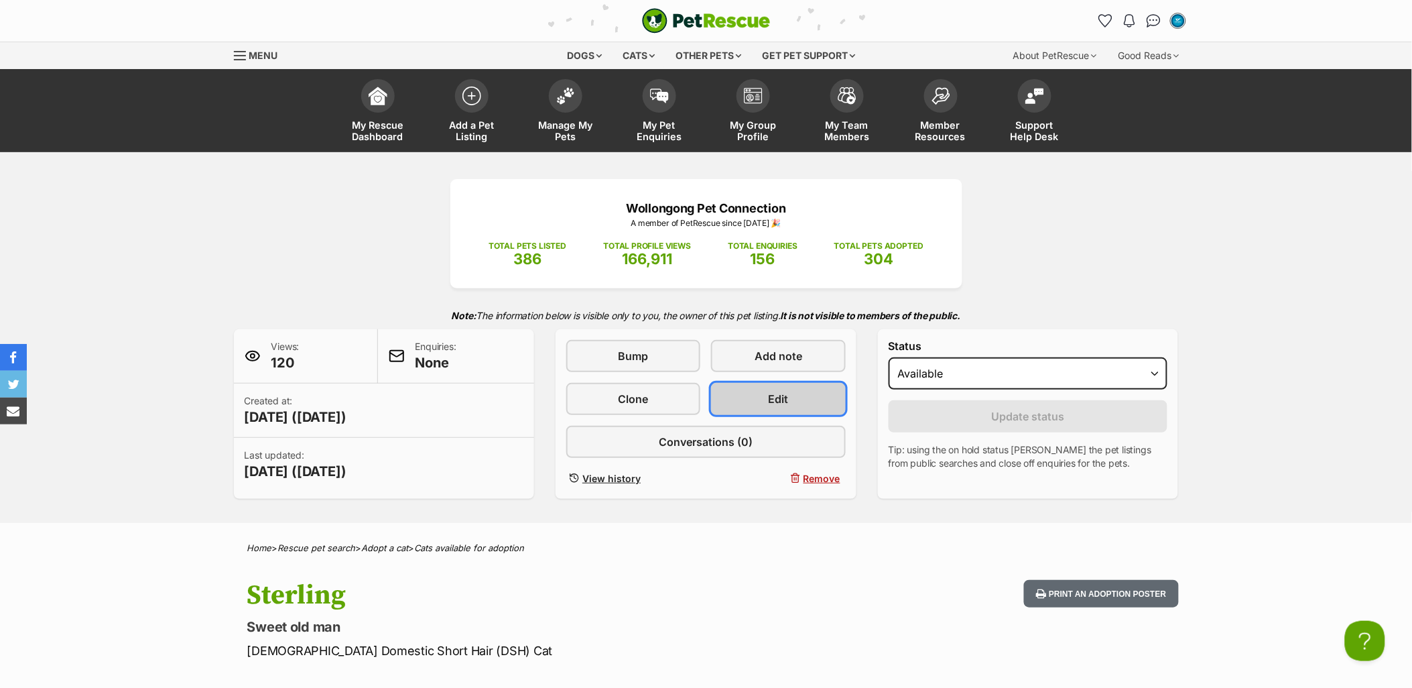
click at [771, 403] on span "Edit" at bounding box center [779, 399] width 20 height 16
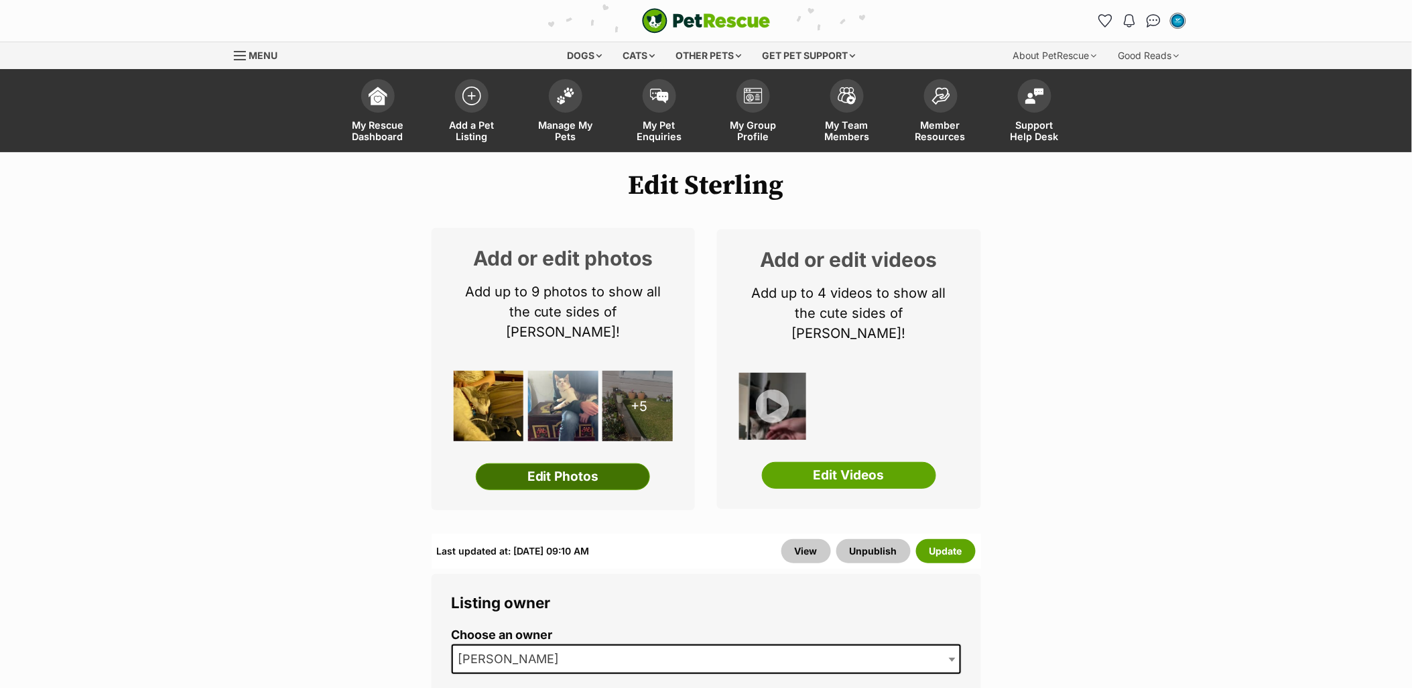
drag, startPoint x: 558, startPoint y: 446, endPoint x: 568, endPoint y: 444, distance: 10.4
click at [558, 463] on link "Edit Photos" at bounding box center [563, 476] width 174 height 27
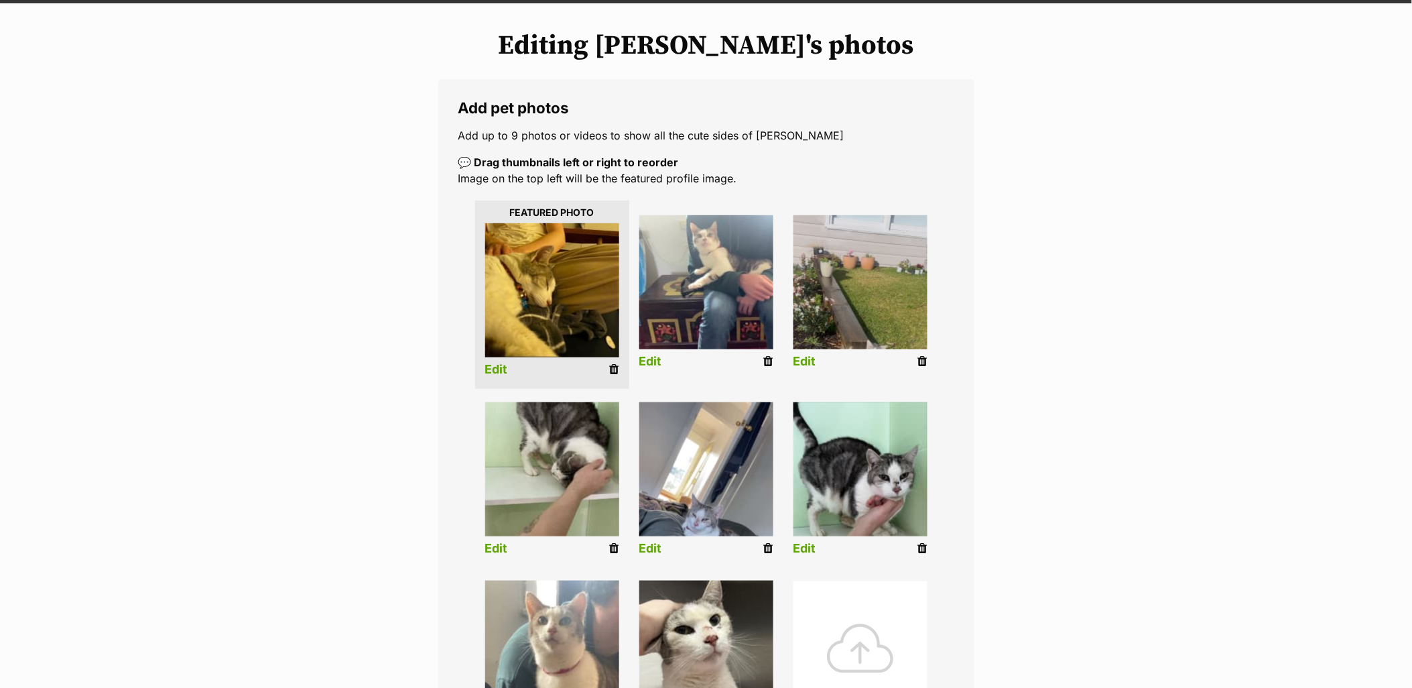
scroll to position [223, 0]
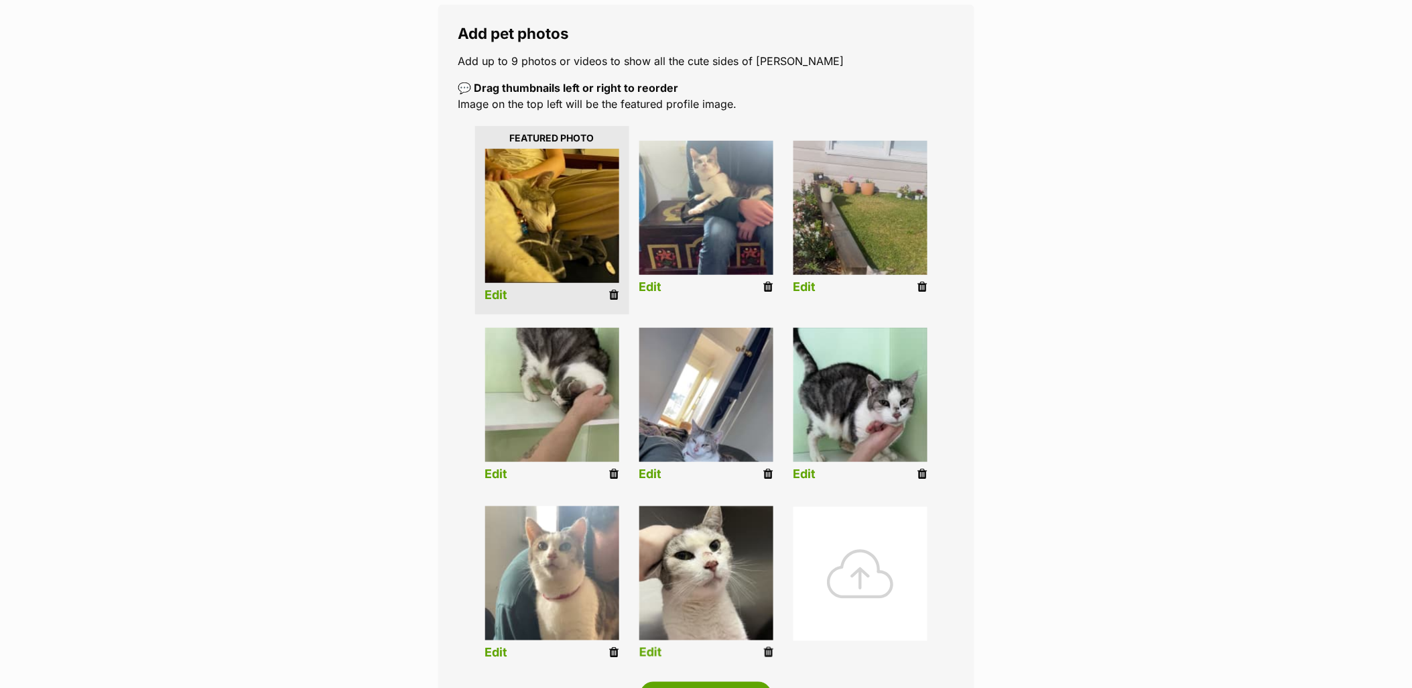
click at [766, 649] on icon at bounding box center [768, 652] width 9 height 12
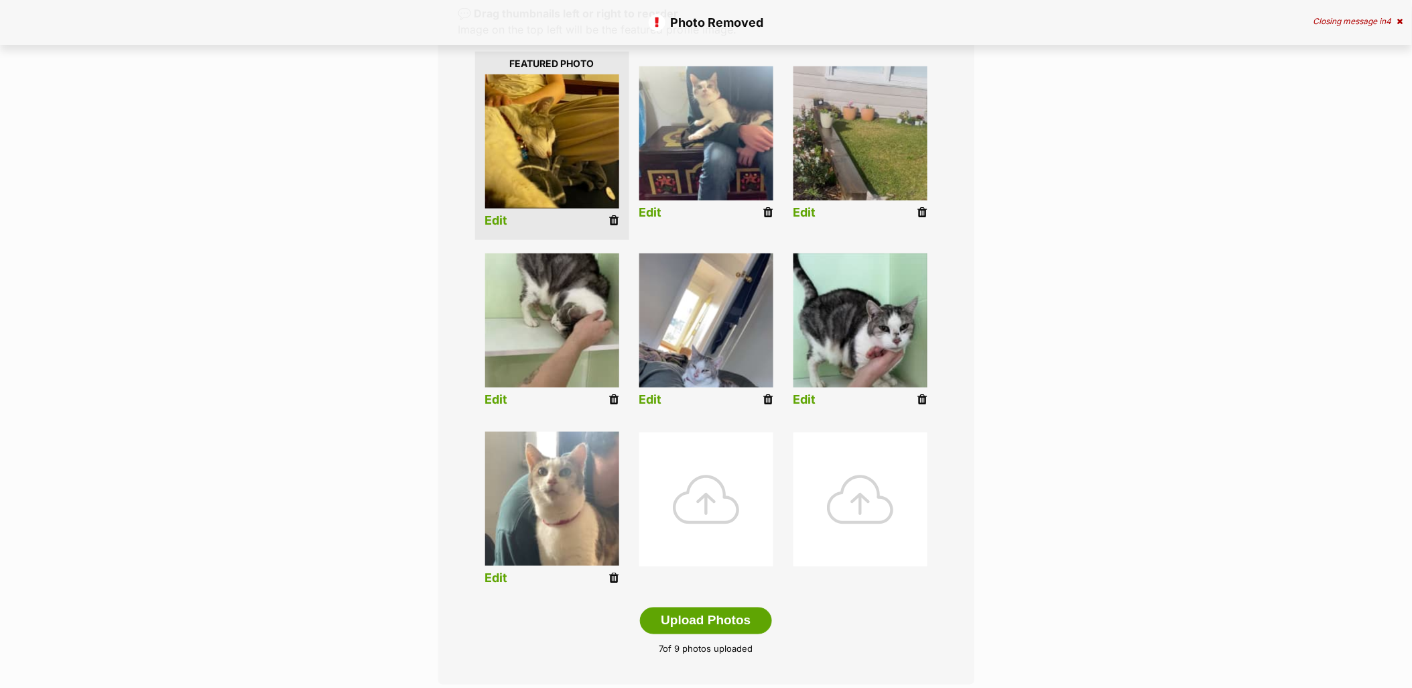
click at [922, 399] on icon at bounding box center [922, 399] width 9 height 12
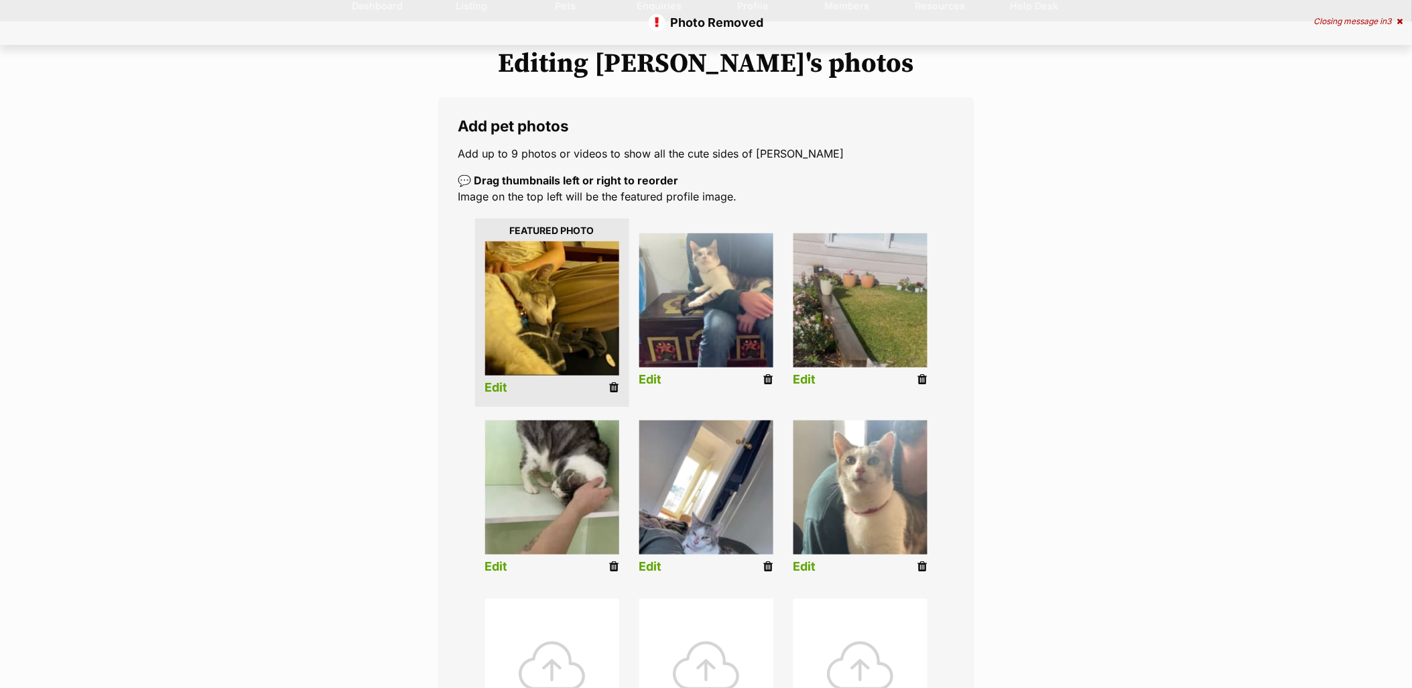
scroll to position [298, 0]
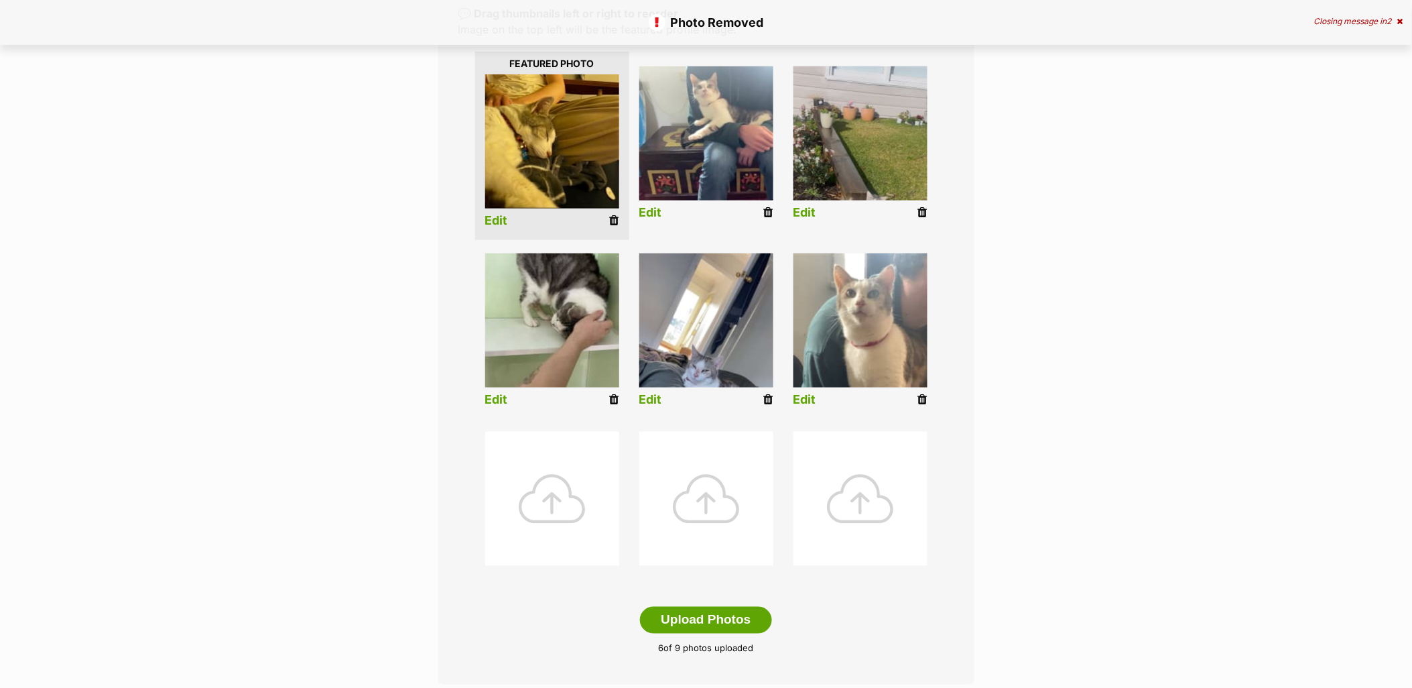
click at [558, 477] on div at bounding box center [552, 499] width 134 height 134
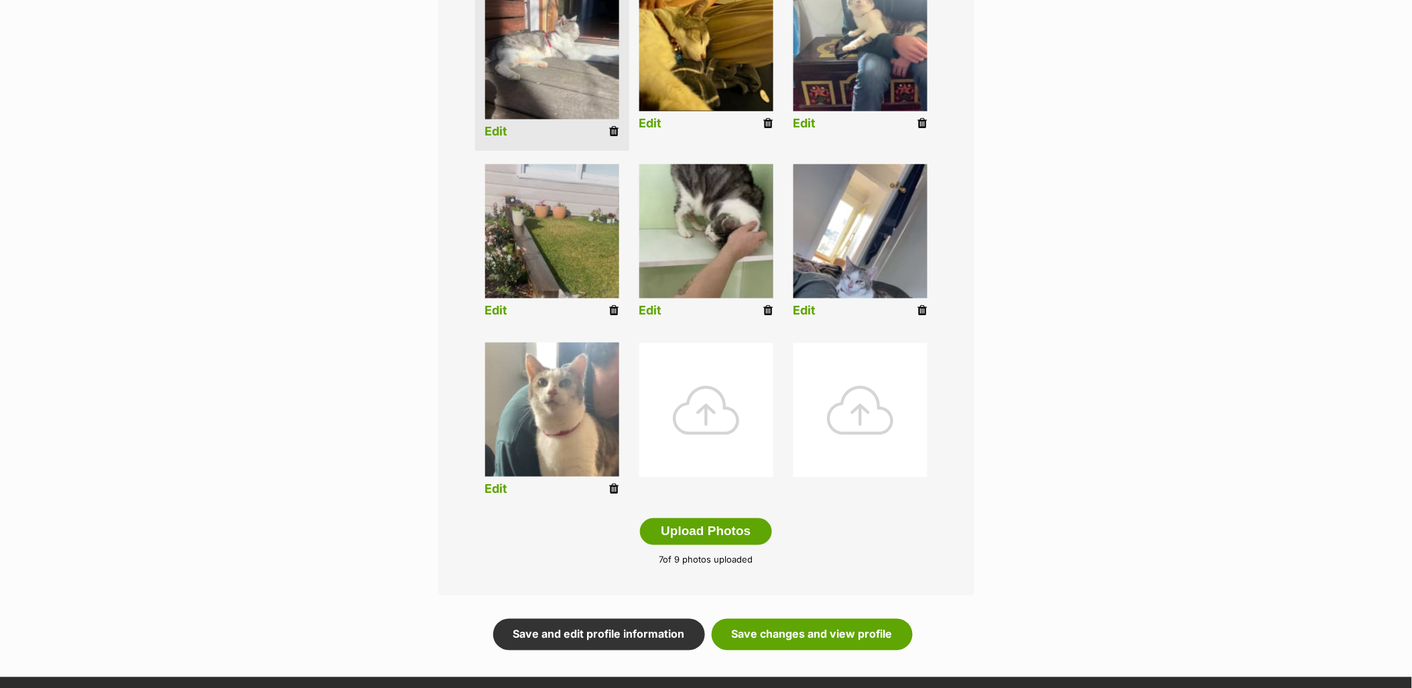
scroll to position [521, 0]
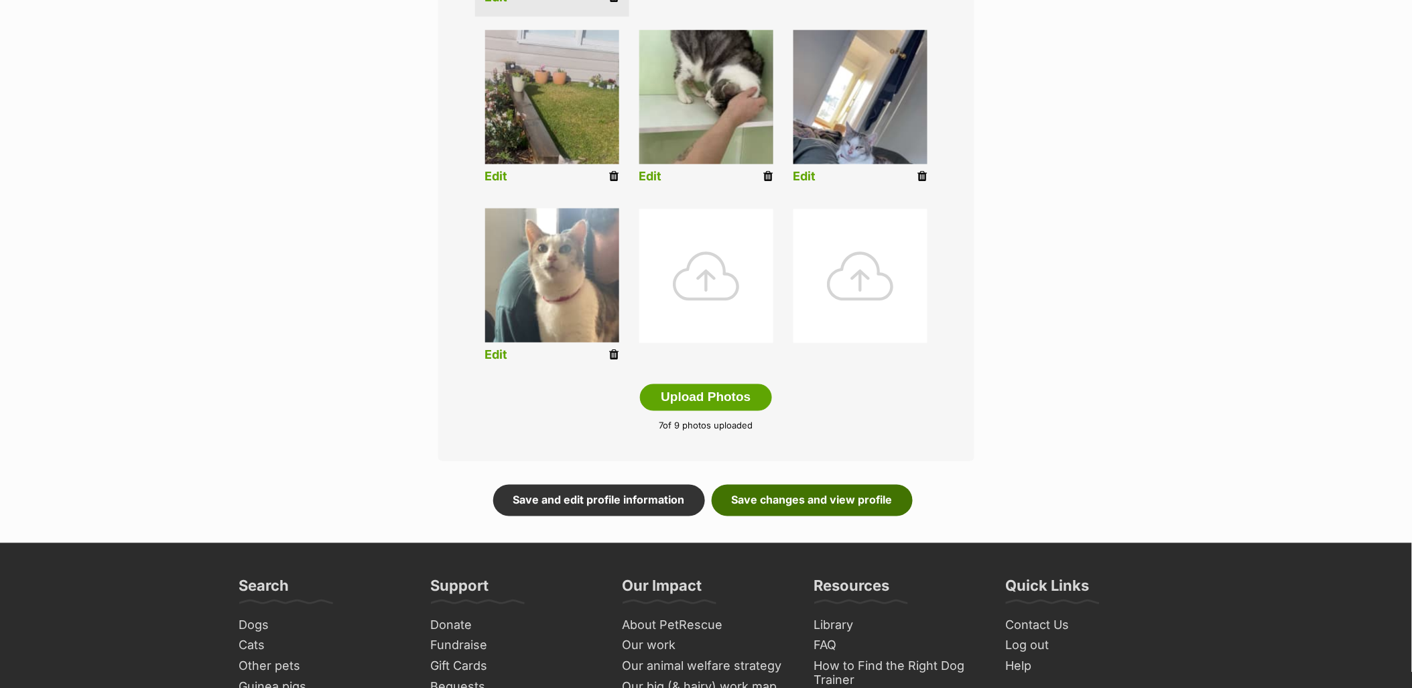
click at [838, 513] on link "Save changes and view profile" at bounding box center [812, 500] width 201 height 31
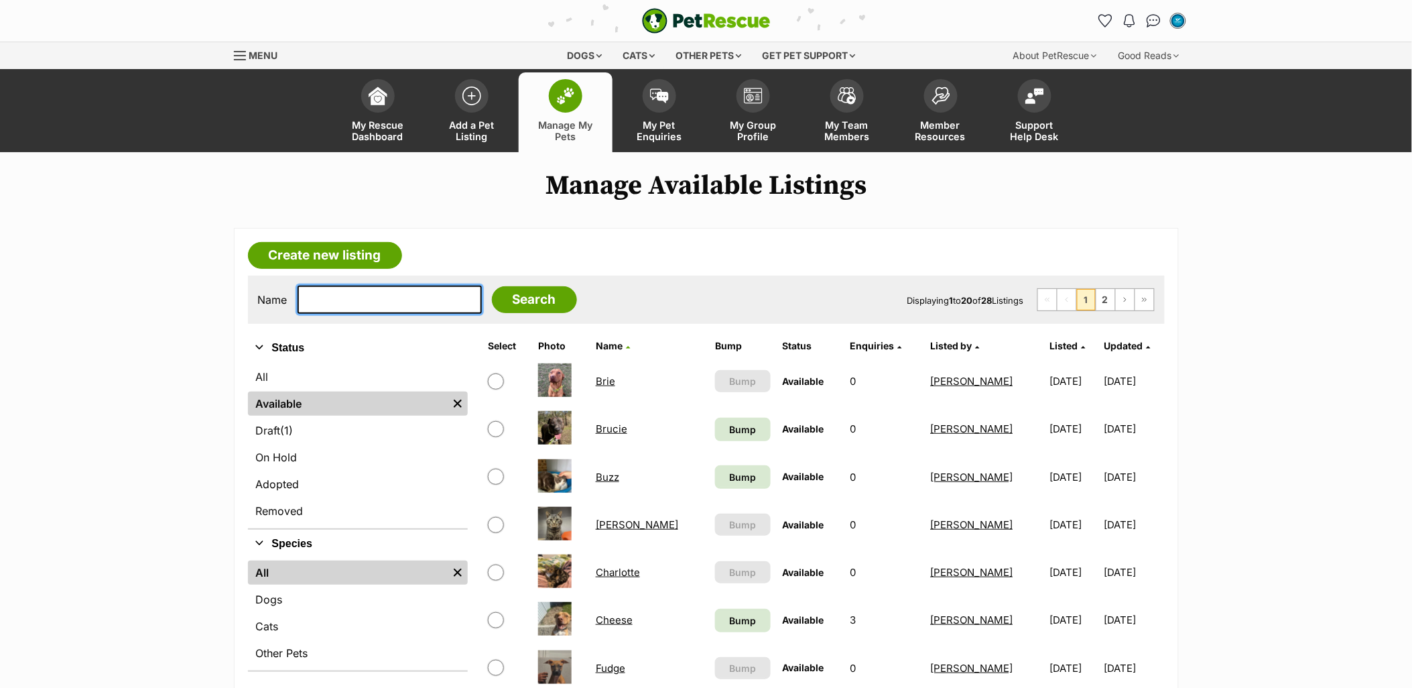
drag, startPoint x: 375, startPoint y: 296, endPoint x: 385, endPoint y: 287, distance: 13.3
click at [375, 296] on input "text" at bounding box center [390, 300] width 184 height 28
click at [729, 424] on span "Bump" at bounding box center [742, 429] width 27 height 14
click at [729, 470] on span "Bump" at bounding box center [742, 477] width 27 height 14
click at [729, 562] on span "Bump" at bounding box center [742, 620] width 27 height 14
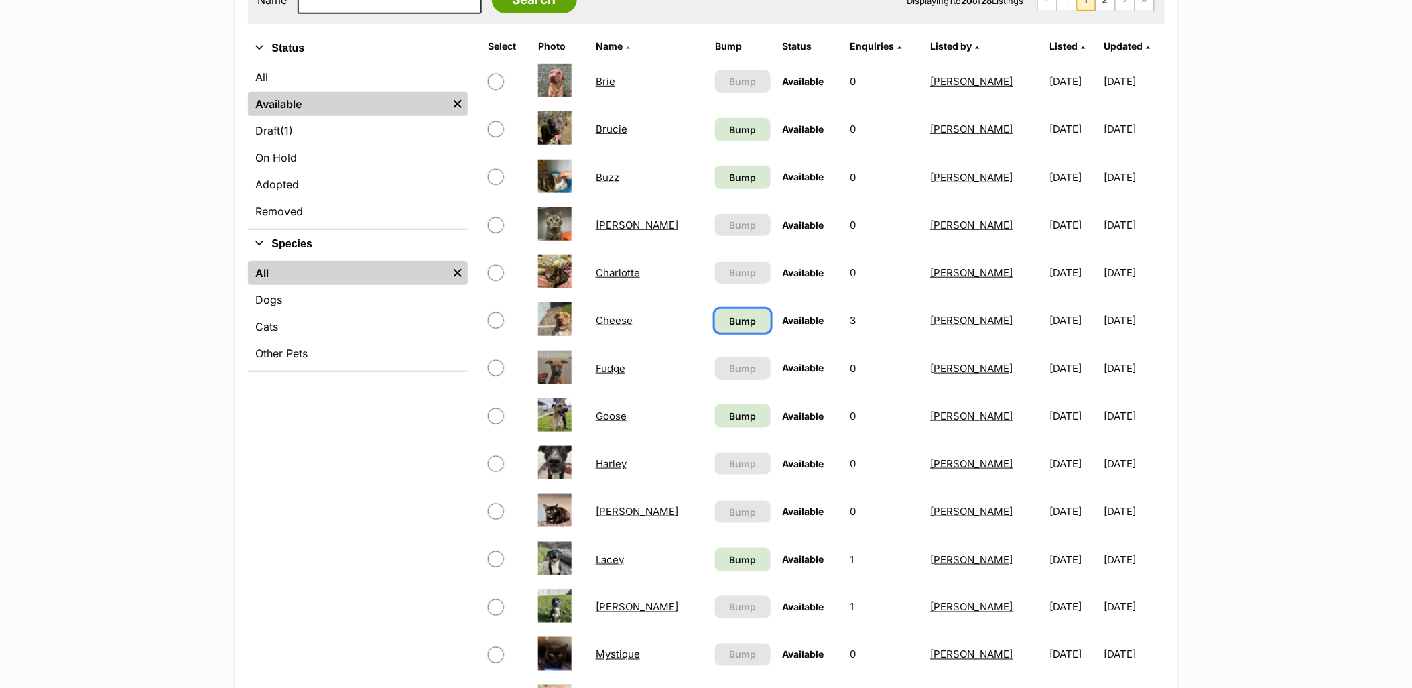
scroll to position [372, 0]
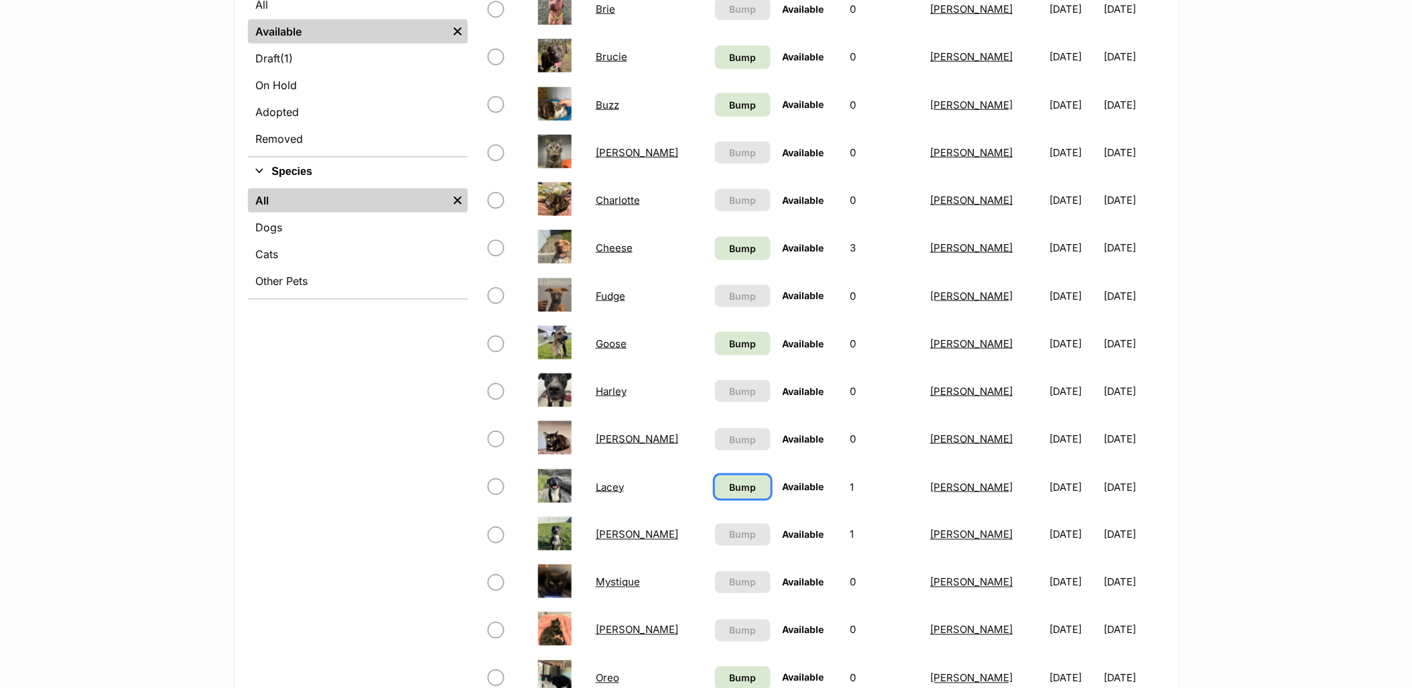
click at [715, 476] on link "Bump" at bounding box center [743, 486] width 56 height 23
click at [729, 339] on span "Bump" at bounding box center [742, 343] width 27 height 14
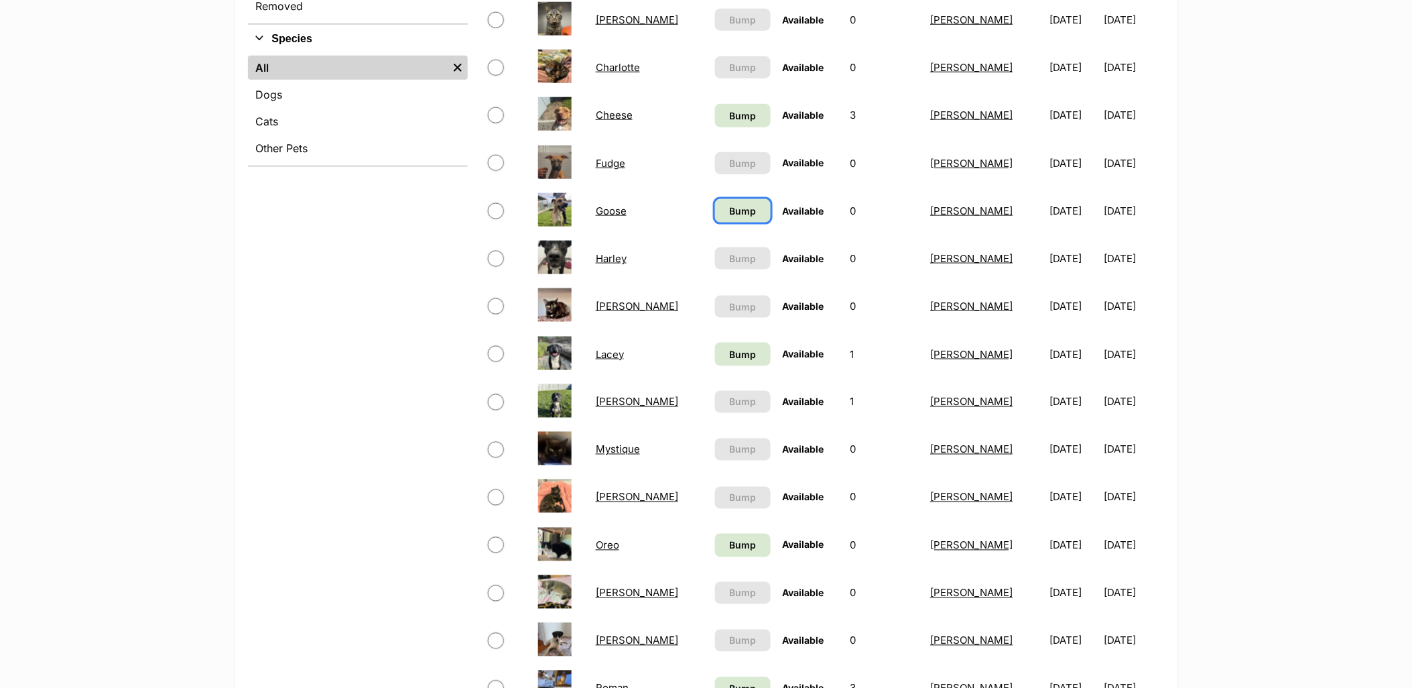
scroll to position [670, 0]
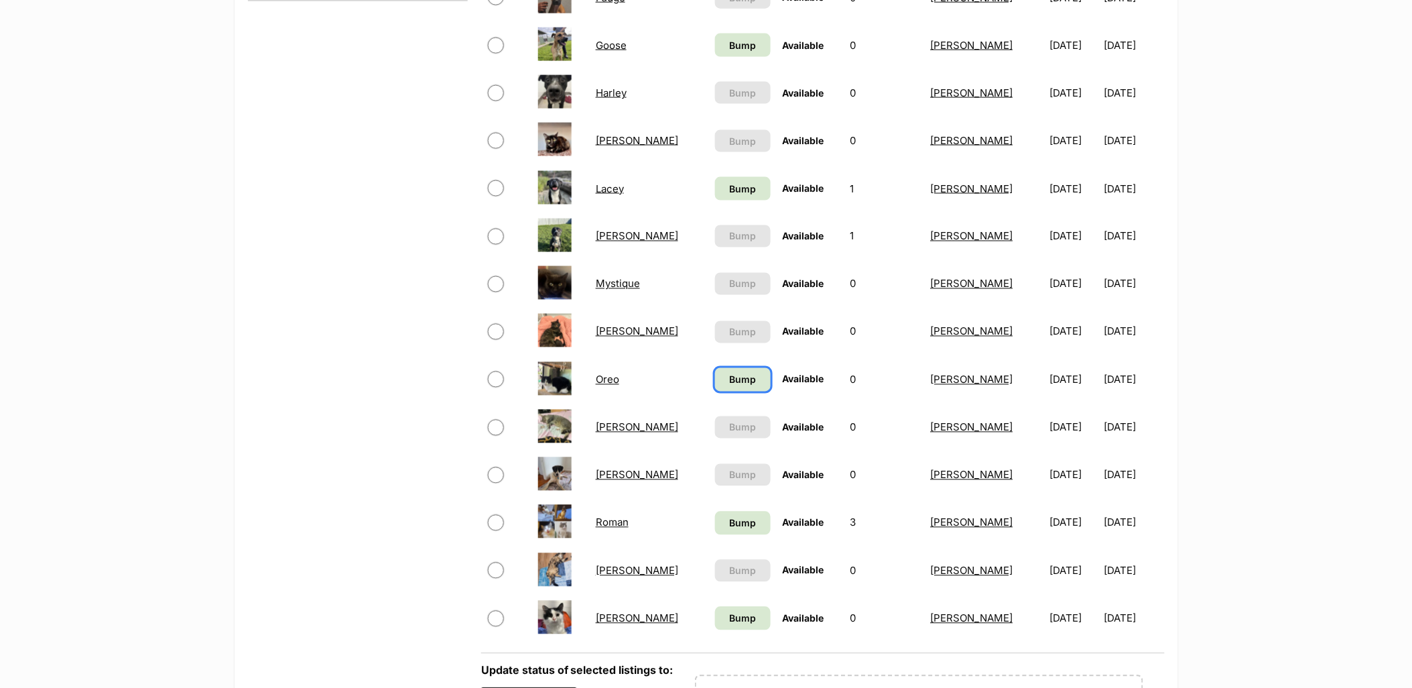
click at [729, 374] on span "Bump" at bounding box center [742, 380] width 27 height 14
click at [729, 183] on span "Bump" at bounding box center [742, 189] width 27 height 14
click at [729, 523] on span "Bump" at bounding box center [742, 523] width 27 height 14
click at [715, 562] on link "Bump" at bounding box center [743, 618] width 56 height 23
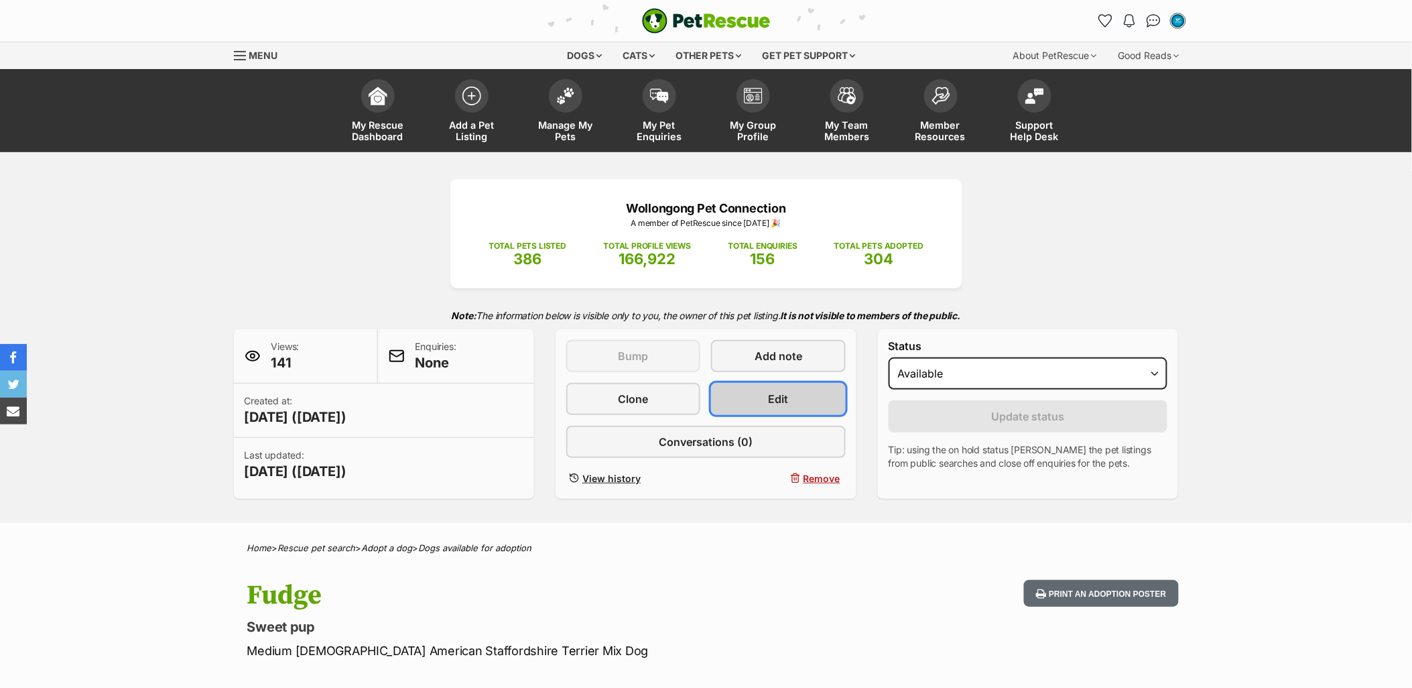
click at [781, 399] on span "Edit" at bounding box center [779, 399] width 20 height 16
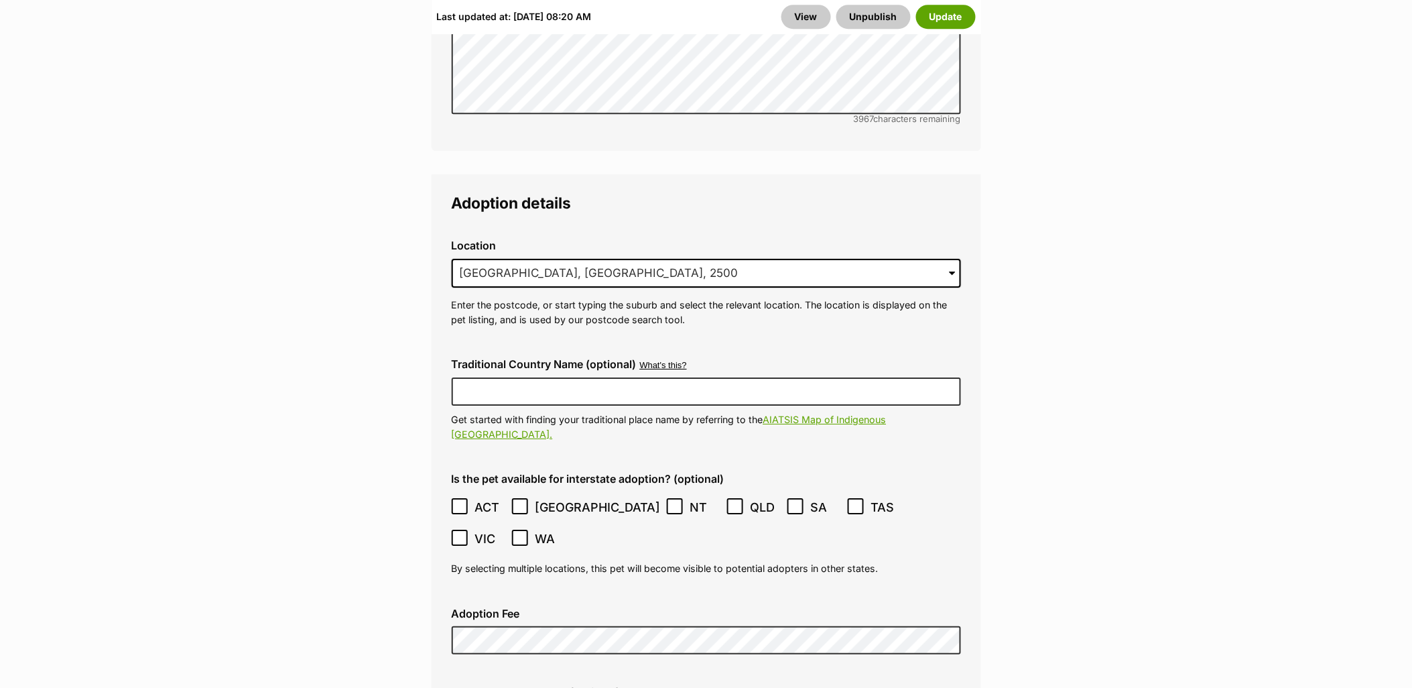
scroll to position [3426, 0]
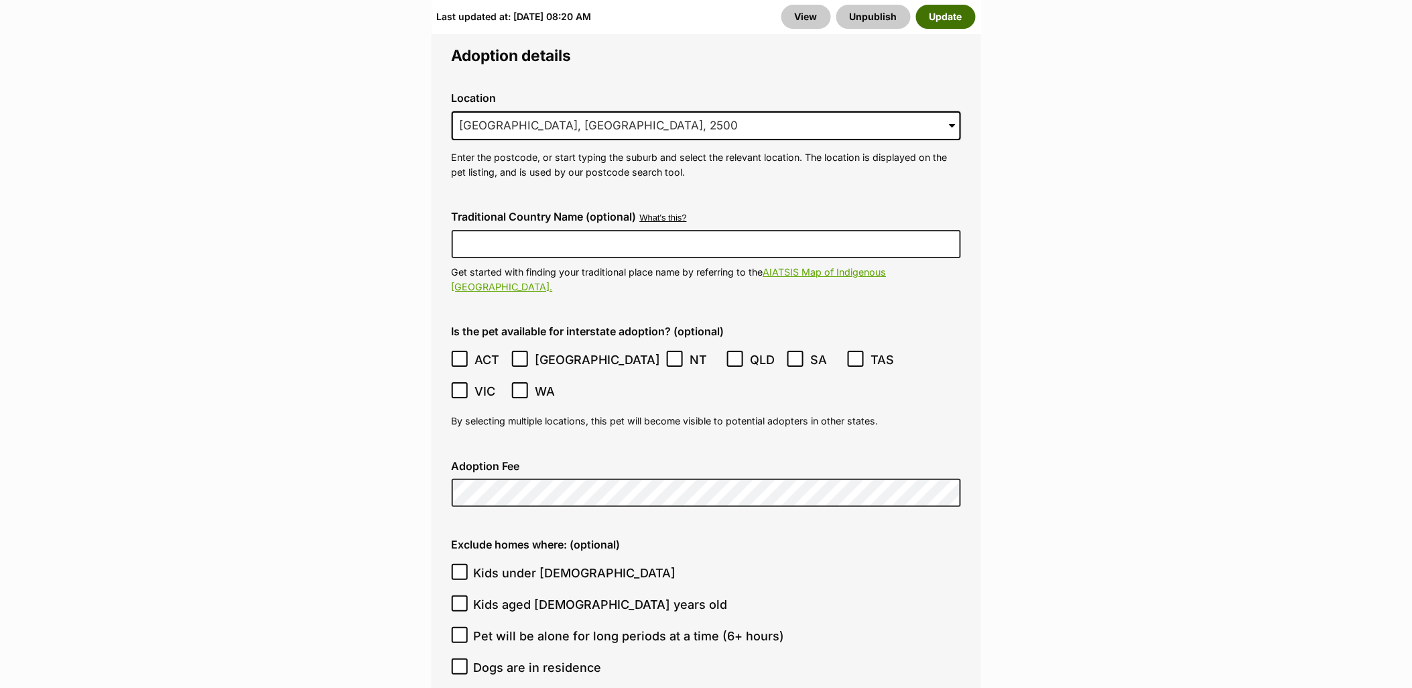
click at [975, 18] on div "View Unpublish Update" at bounding box center [878, 17] width 194 height 24
click at [950, 11] on button "Update" at bounding box center [946, 17] width 60 height 24
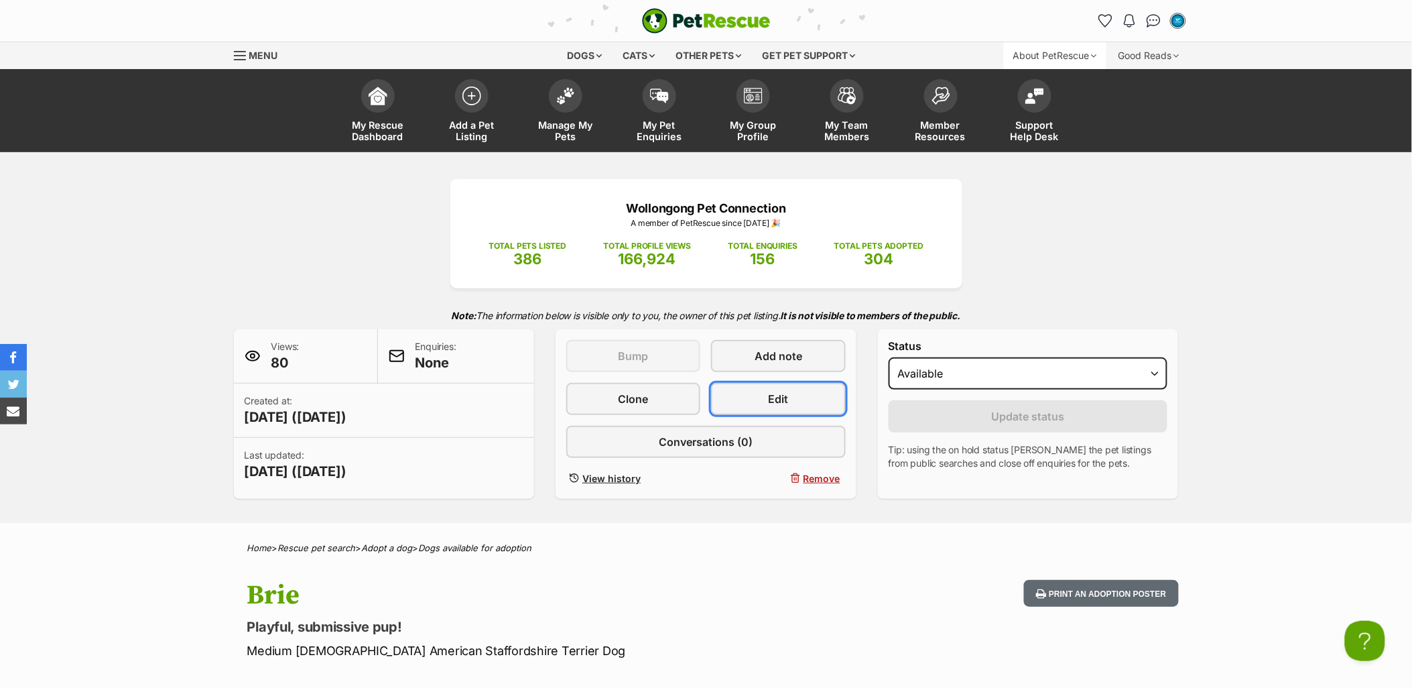
drag, startPoint x: 781, startPoint y: 401, endPoint x: 1012, endPoint y: 48, distance: 421.2
click at [781, 401] on span "Edit" at bounding box center [779, 399] width 20 height 16
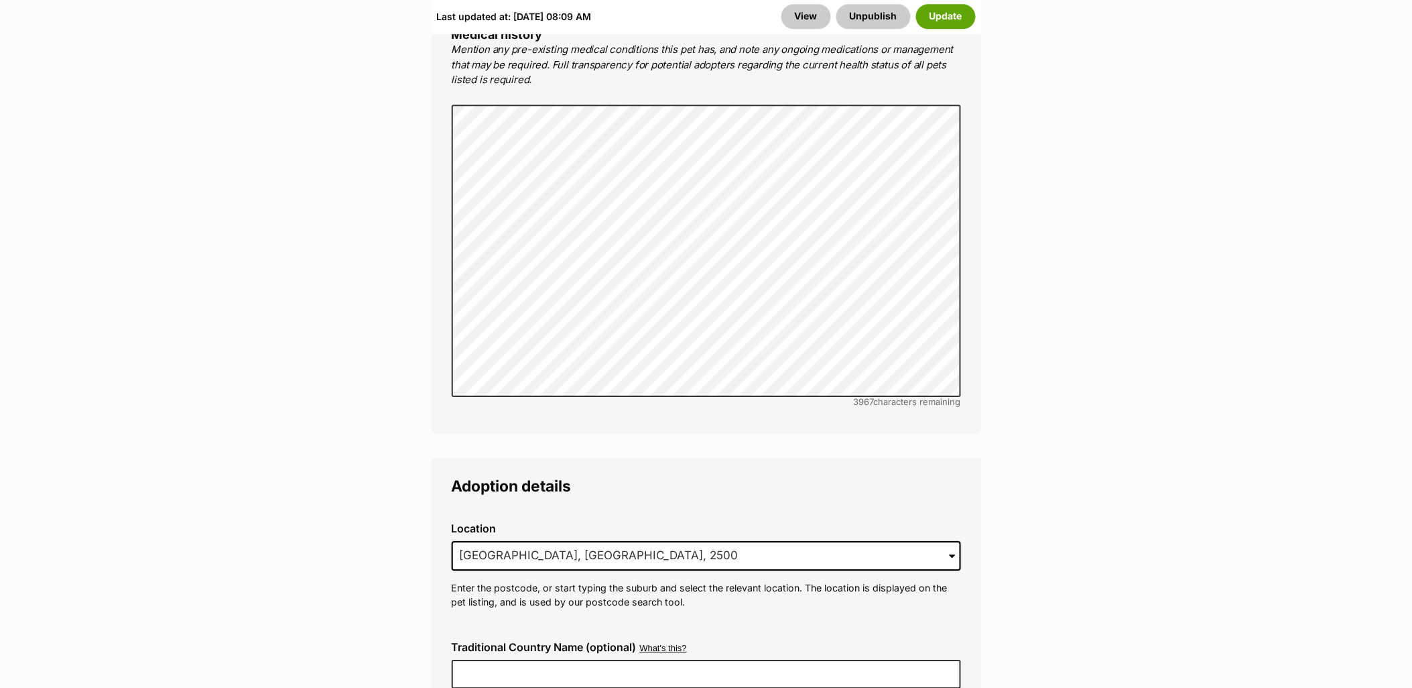
scroll to position [3426, 0]
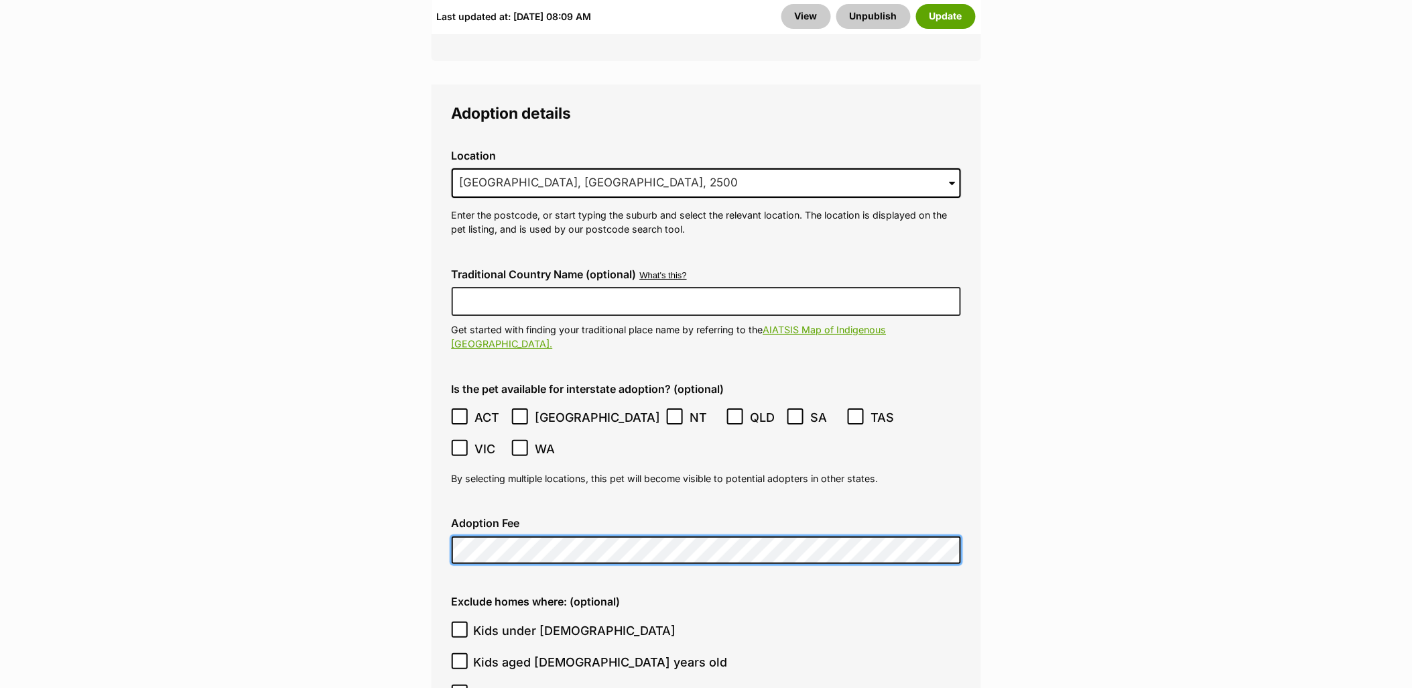
click at [444, 506] on div "Adoption Fee" at bounding box center [706, 540] width 531 height 68
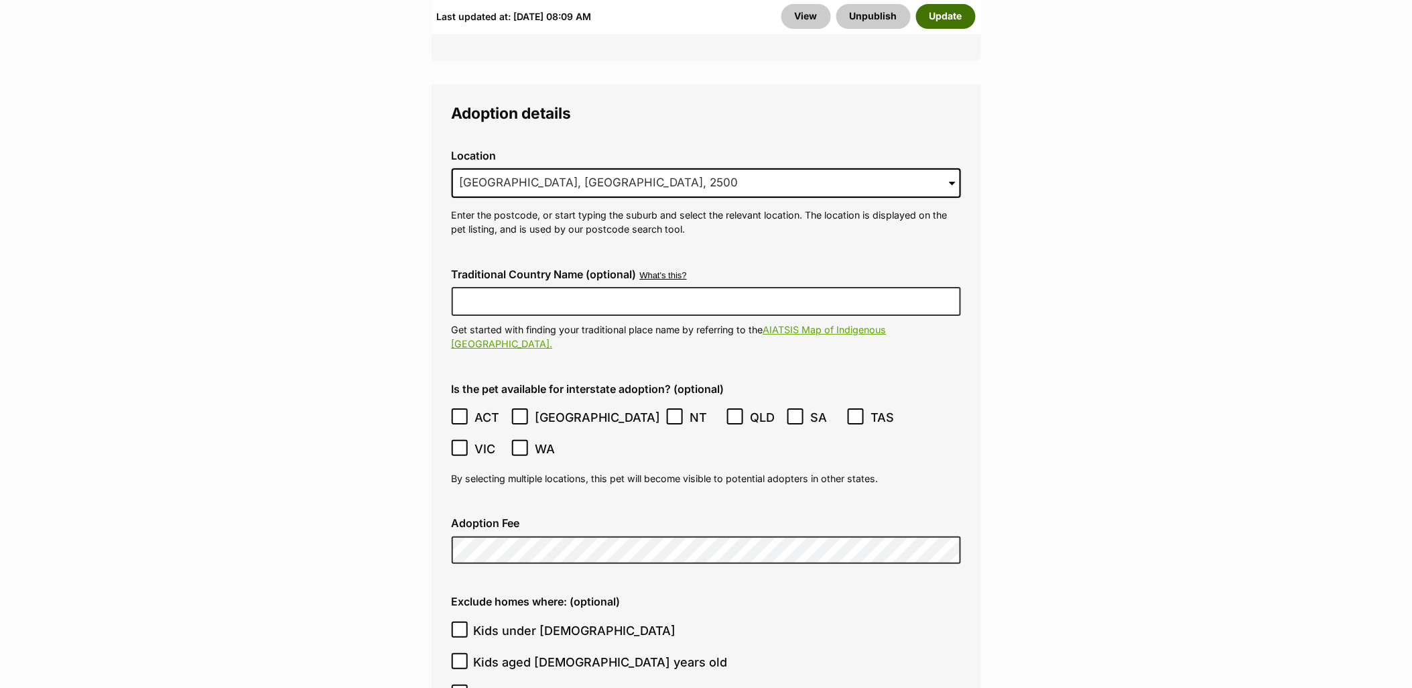
click at [950, 22] on button "Update" at bounding box center [946, 17] width 60 height 24
